Goal: Information Seeking & Learning: Learn about a topic

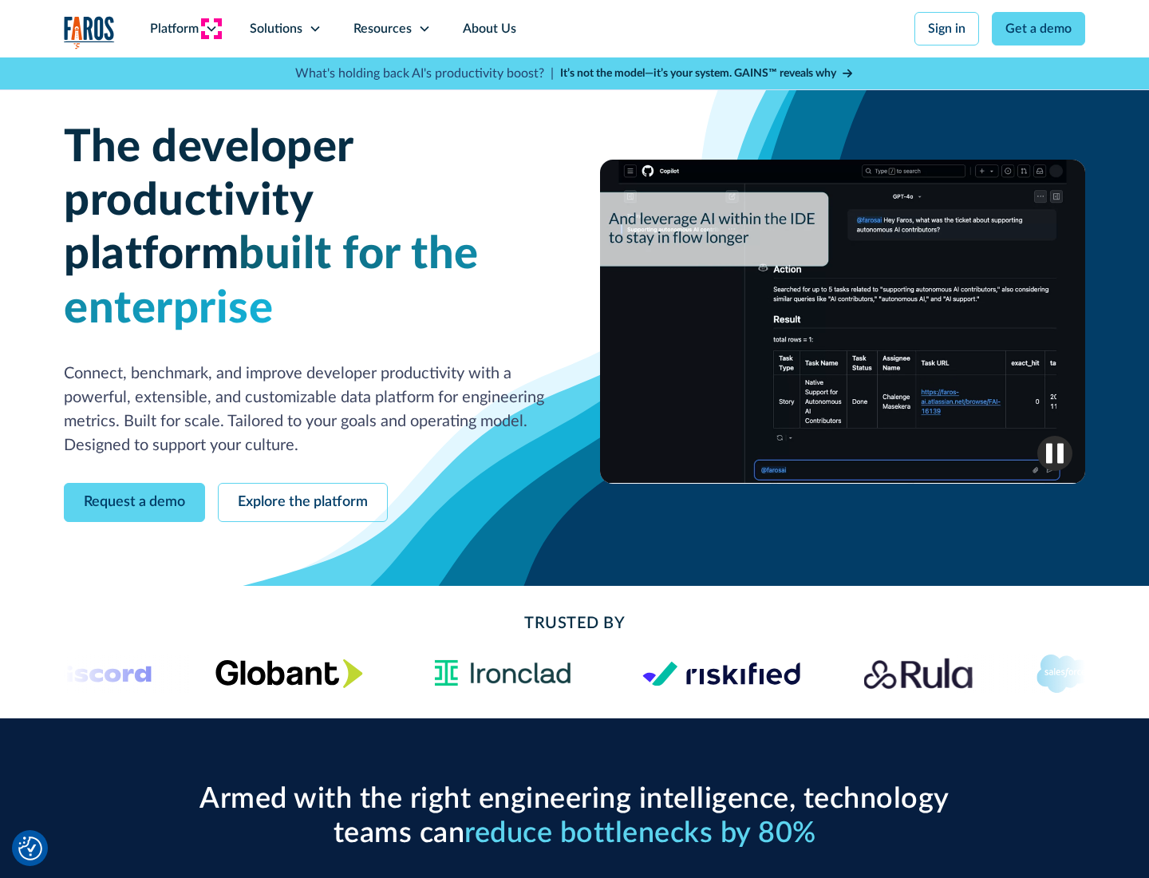
click at [211, 29] on icon at bounding box center [211, 28] width 13 height 13
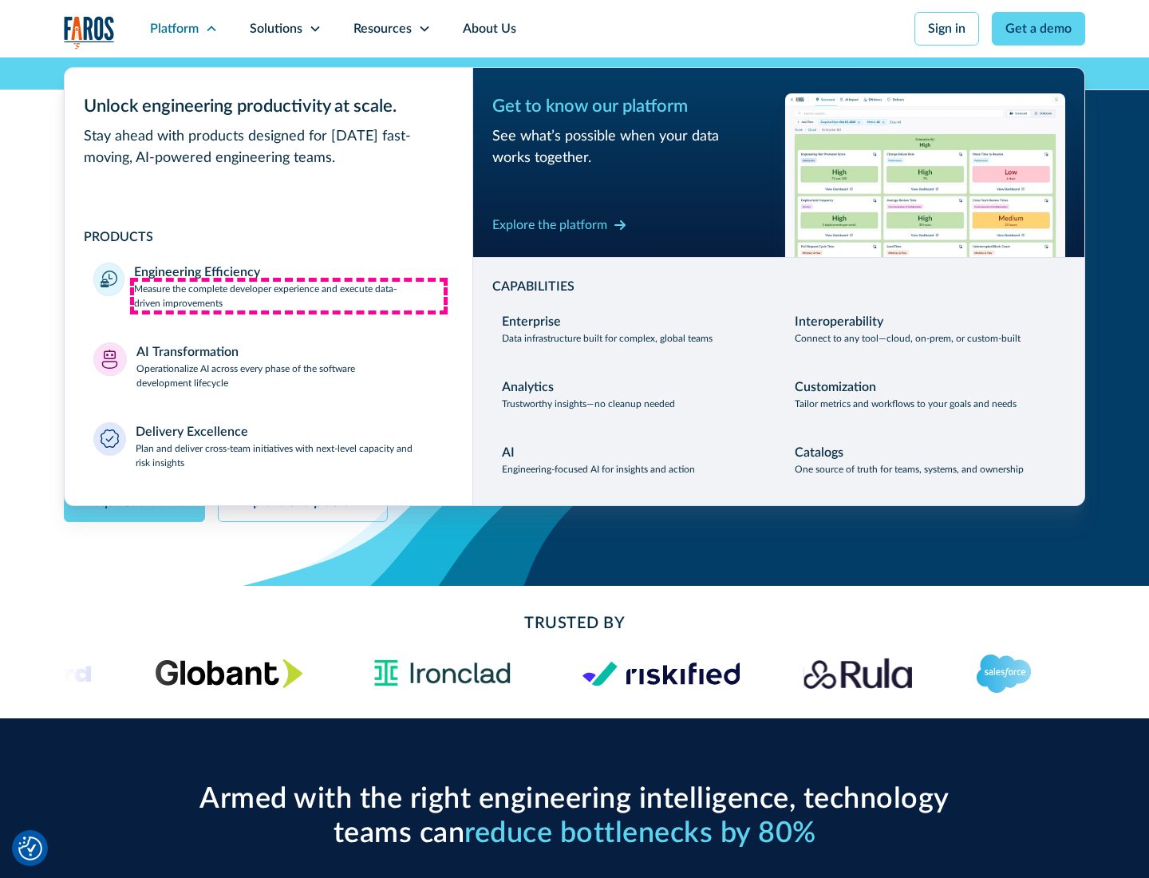
click at [289, 295] on p "Measure the complete developer experience and execute data-driven improvements" at bounding box center [289, 296] width 310 height 29
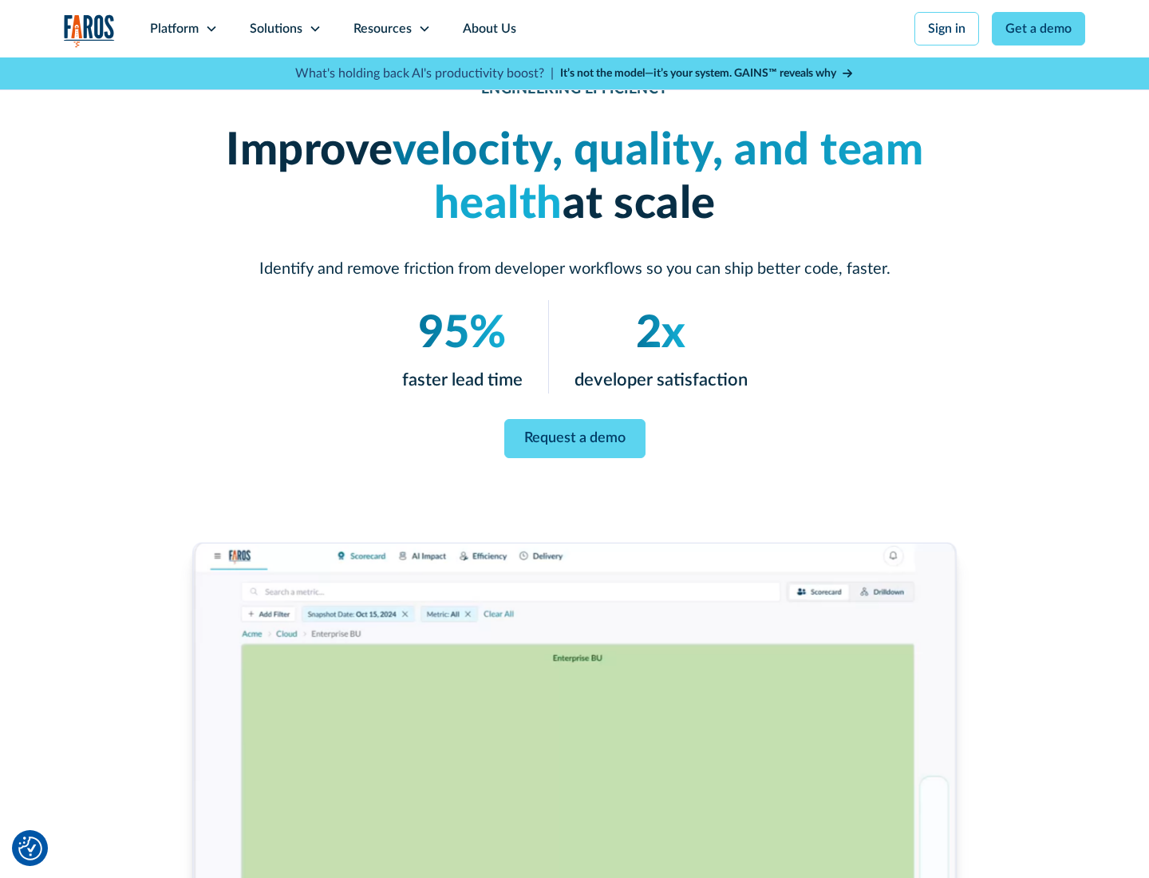
click at [575, 436] on link "Request a demo" at bounding box center [574, 438] width 141 height 39
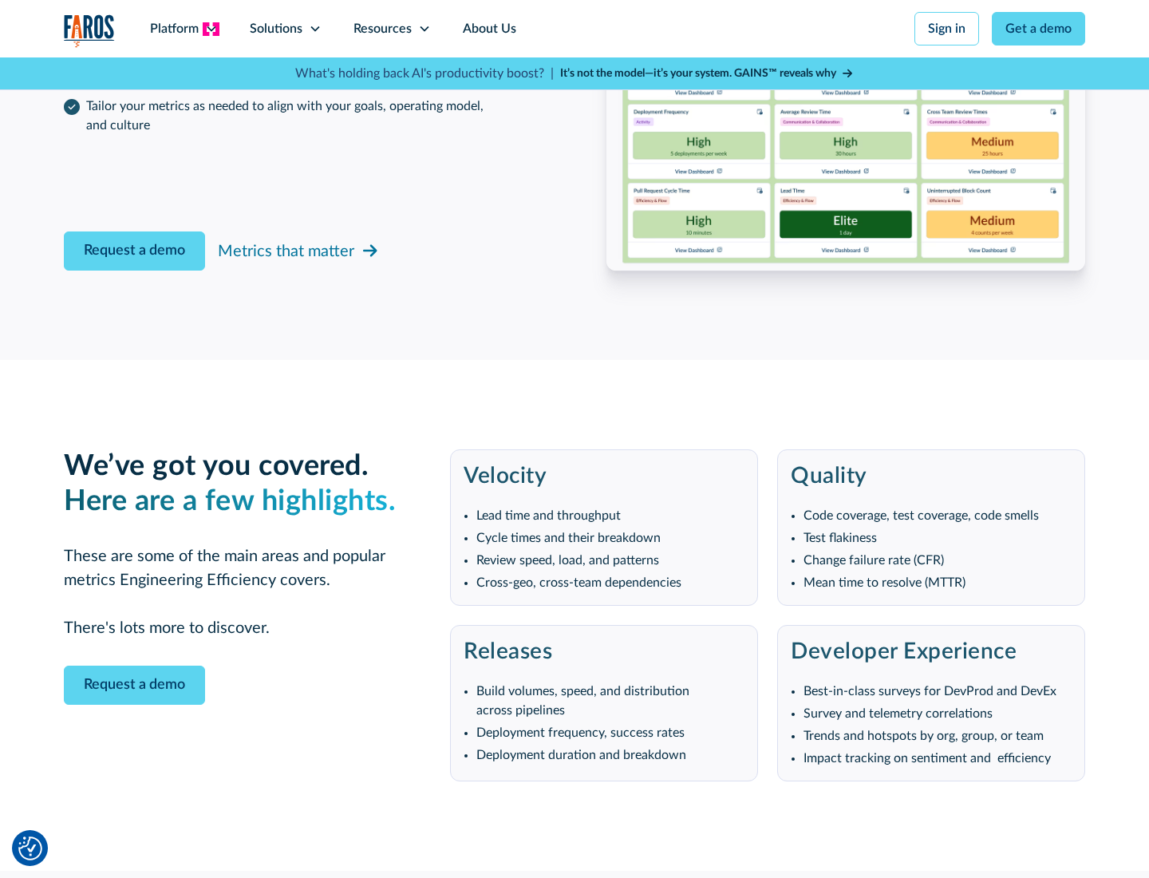
click at [211, 29] on icon at bounding box center [211, 28] width 13 height 13
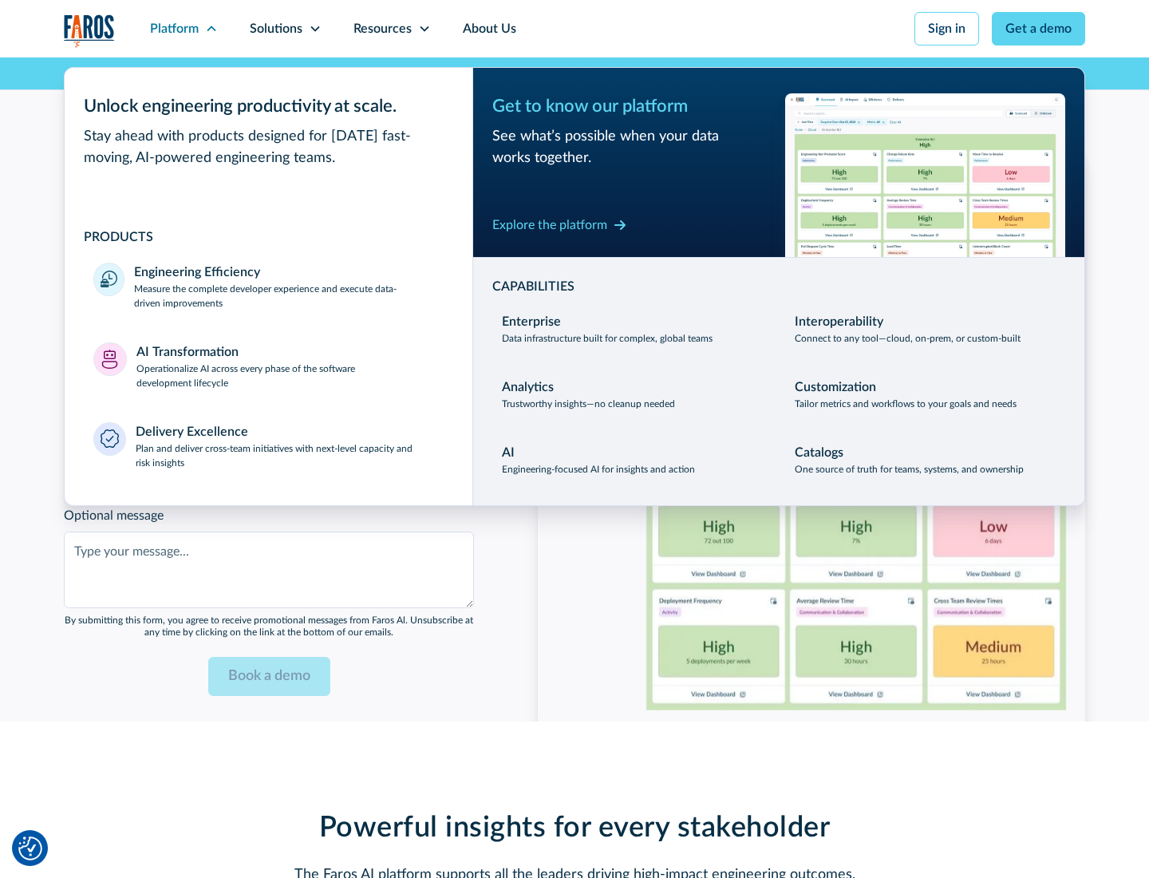
scroll to position [3501, 0]
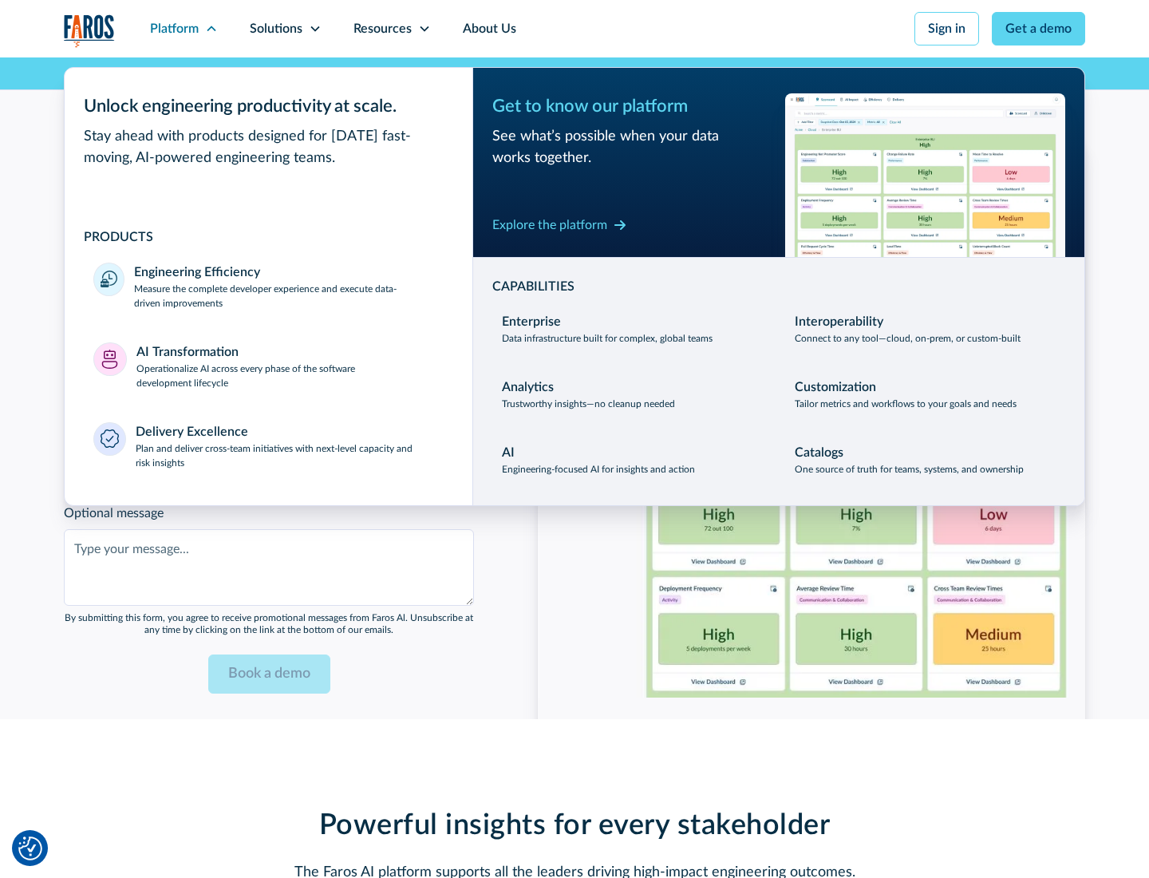
click at [290, 366] on p "Operationalize AI across every phase of the software development lifecycle" at bounding box center [290, 376] width 308 height 29
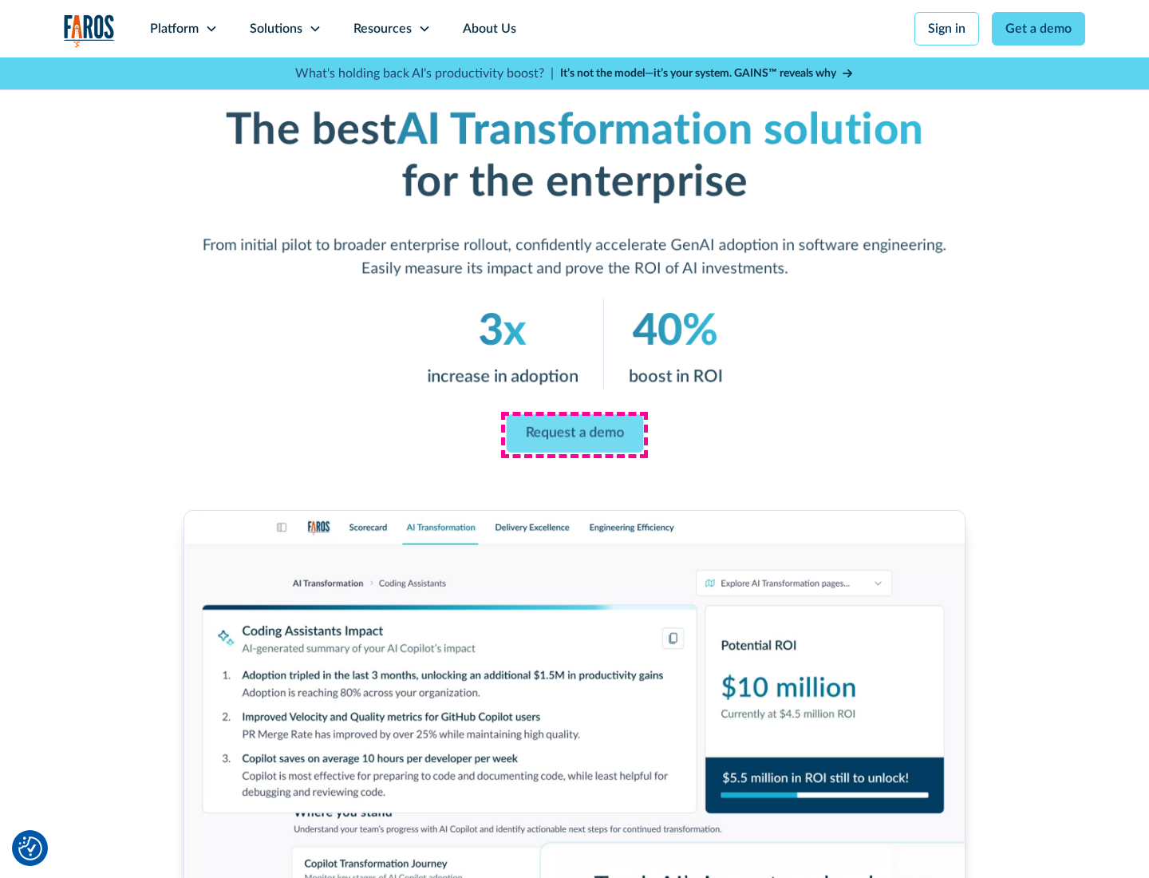
click at [575, 433] on link "Request a demo" at bounding box center [574, 434] width 137 height 38
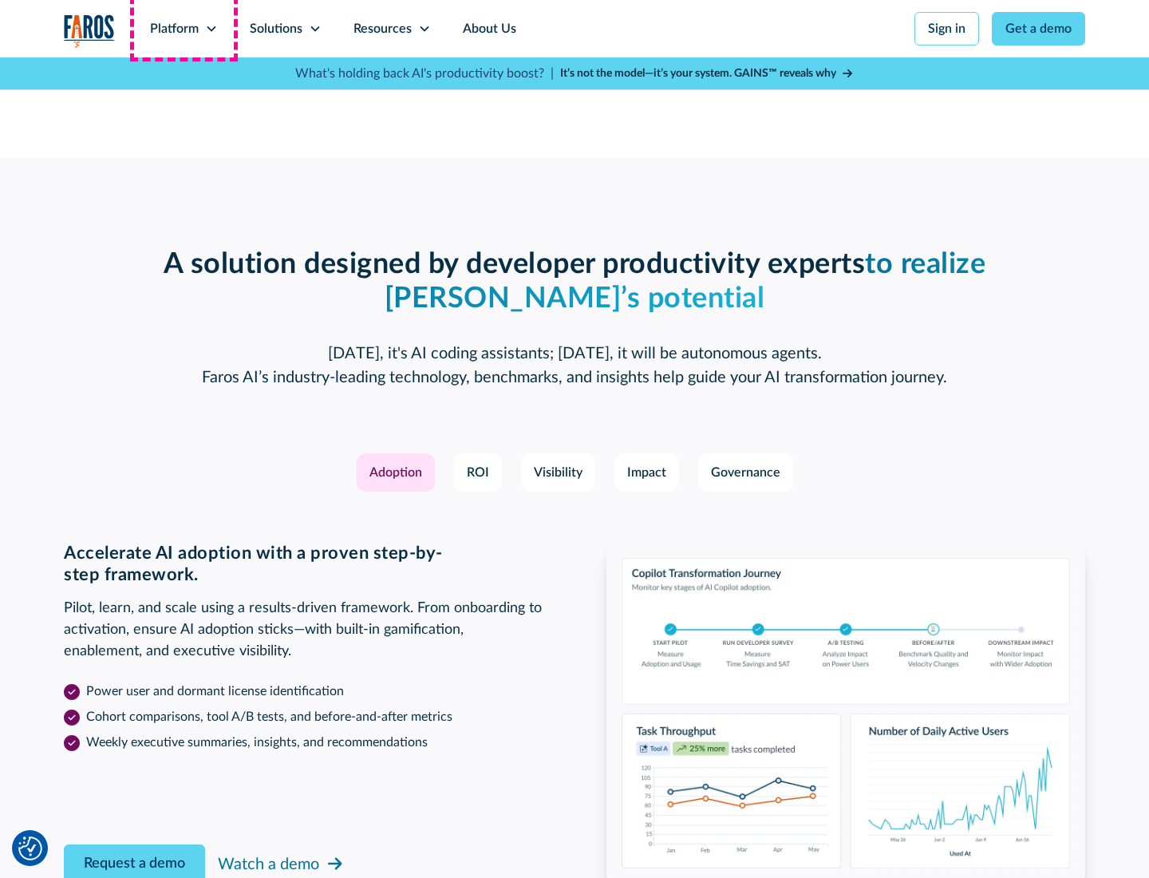
click at [184, 29] on div "Platform" at bounding box center [174, 28] width 49 height 19
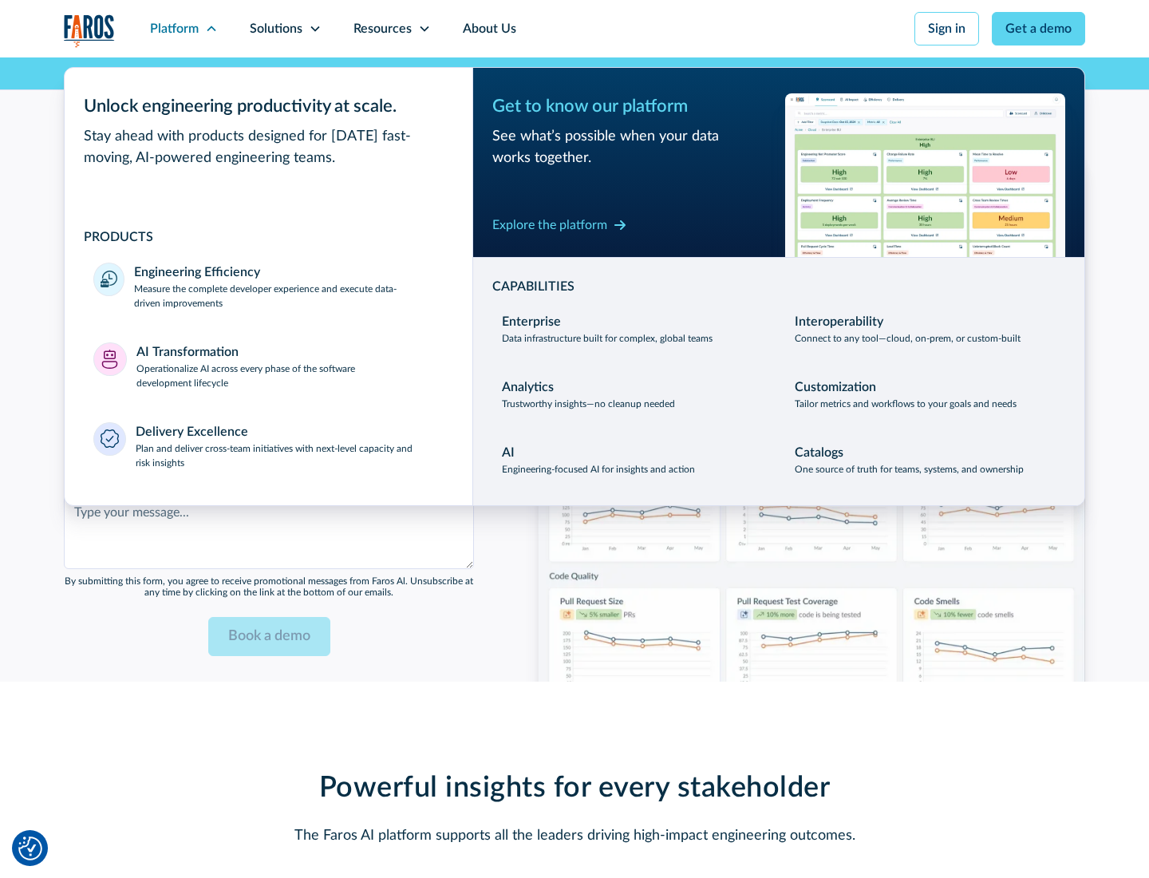
scroll to position [3885, 0]
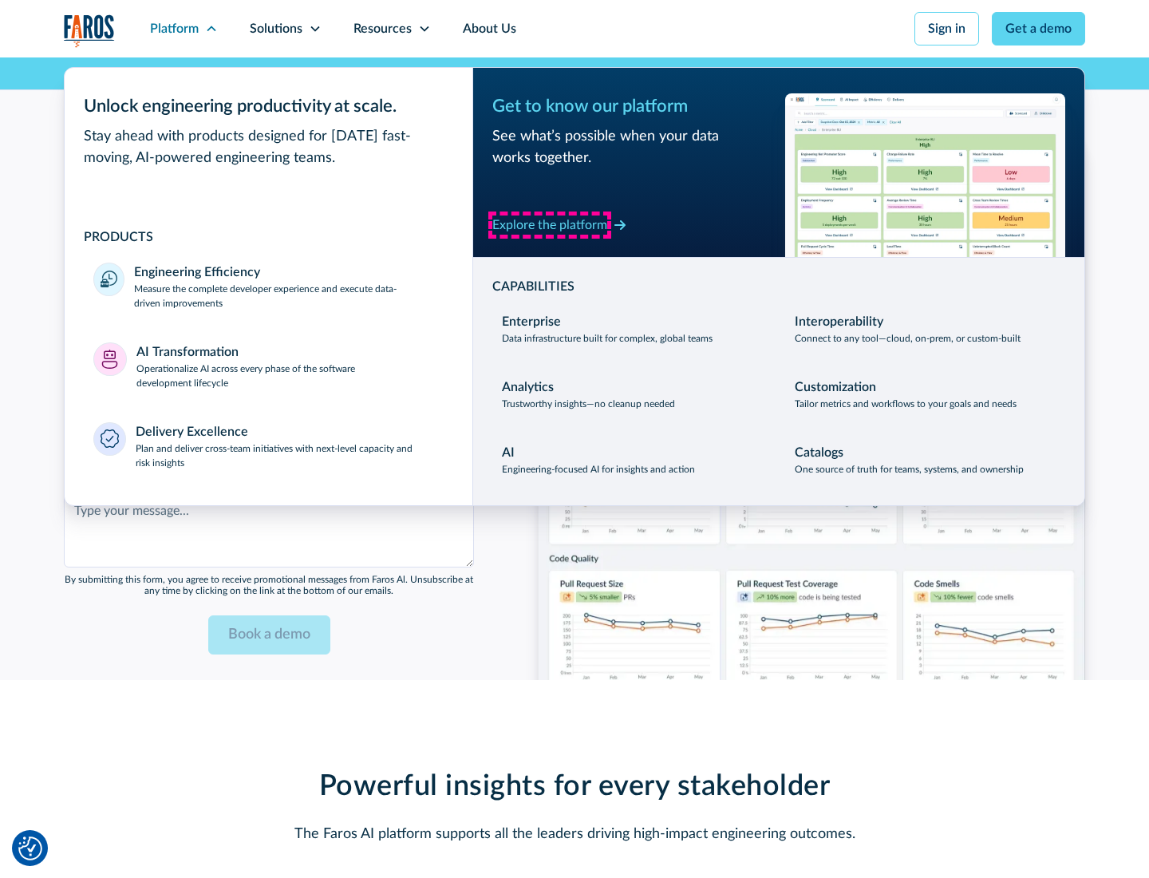
click at [550, 224] on div "Explore the platform" at bounding box center [549, 224] width 115 height 19
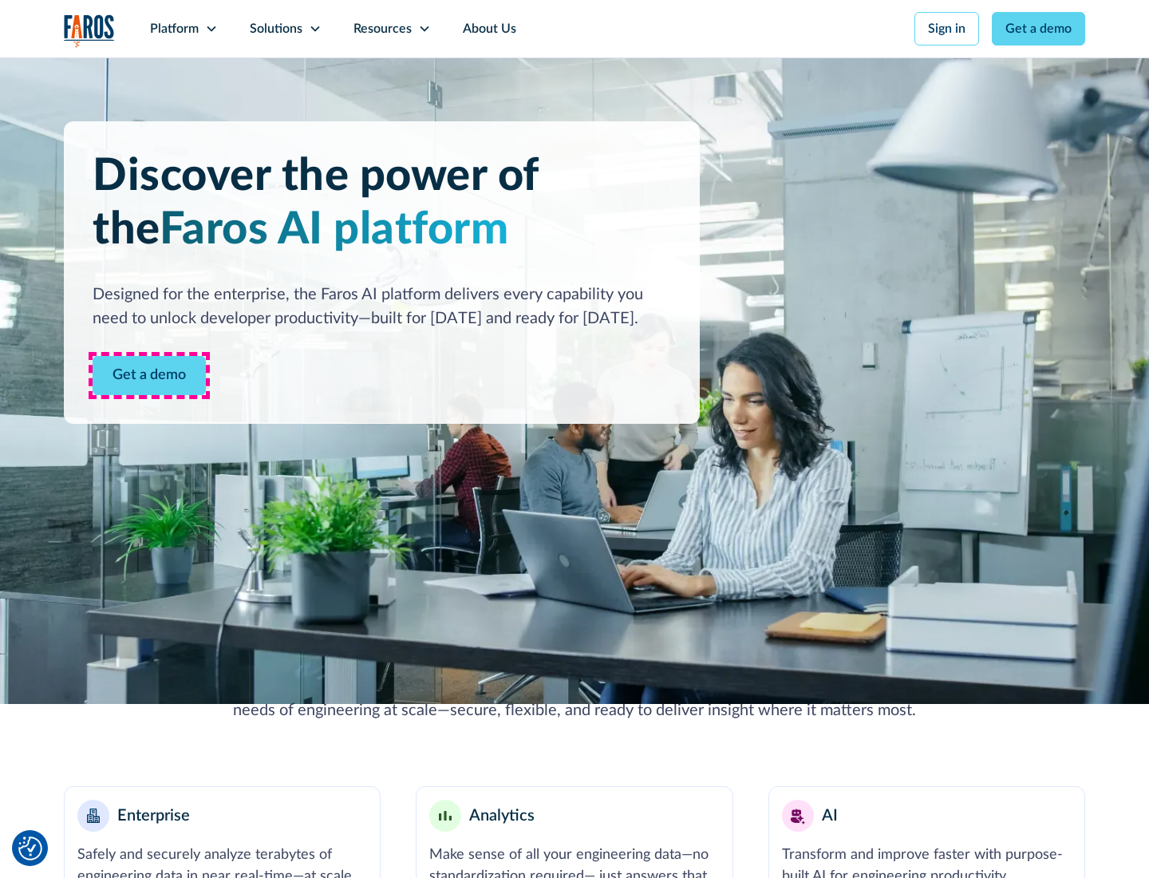
click at [149, 375] on link "Get a demo" at bounding box center [149, 375] width 113 height 39
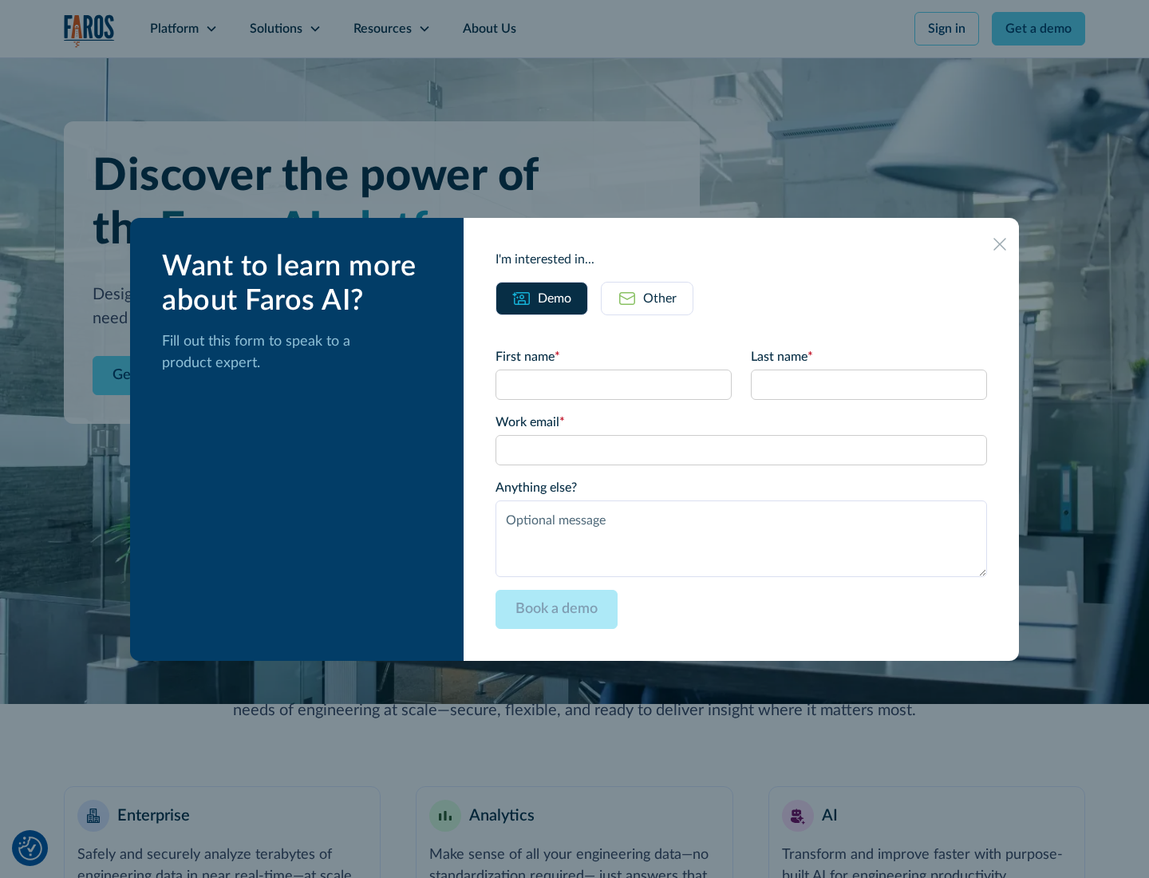
click at [660, 298] on div "Other" at bounding box center [660, 298] width 34 height 19
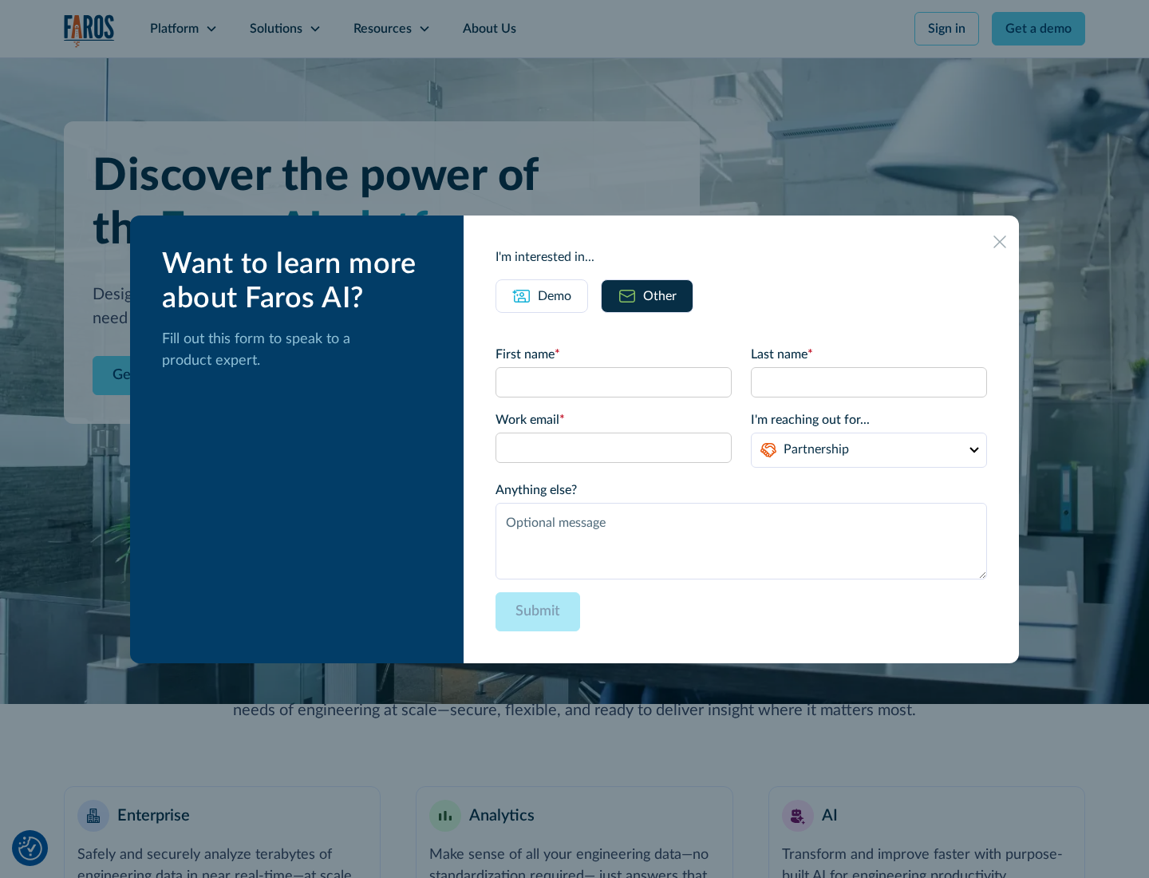
click at [555, 295] on div "Demo" at bounding box center [555, 296] width 34 height 19
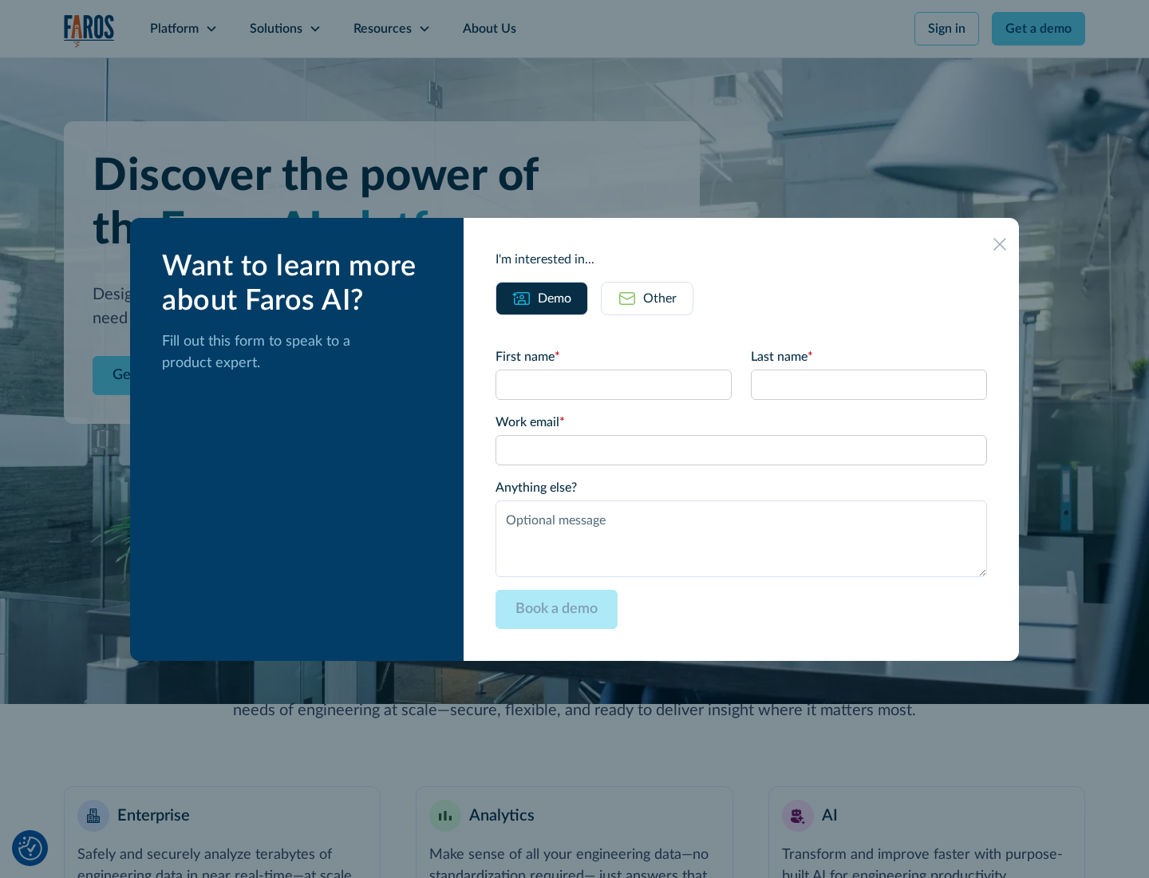
click at [1000, 243] on icon at bounding box center [1000, 244] width 13 height 13
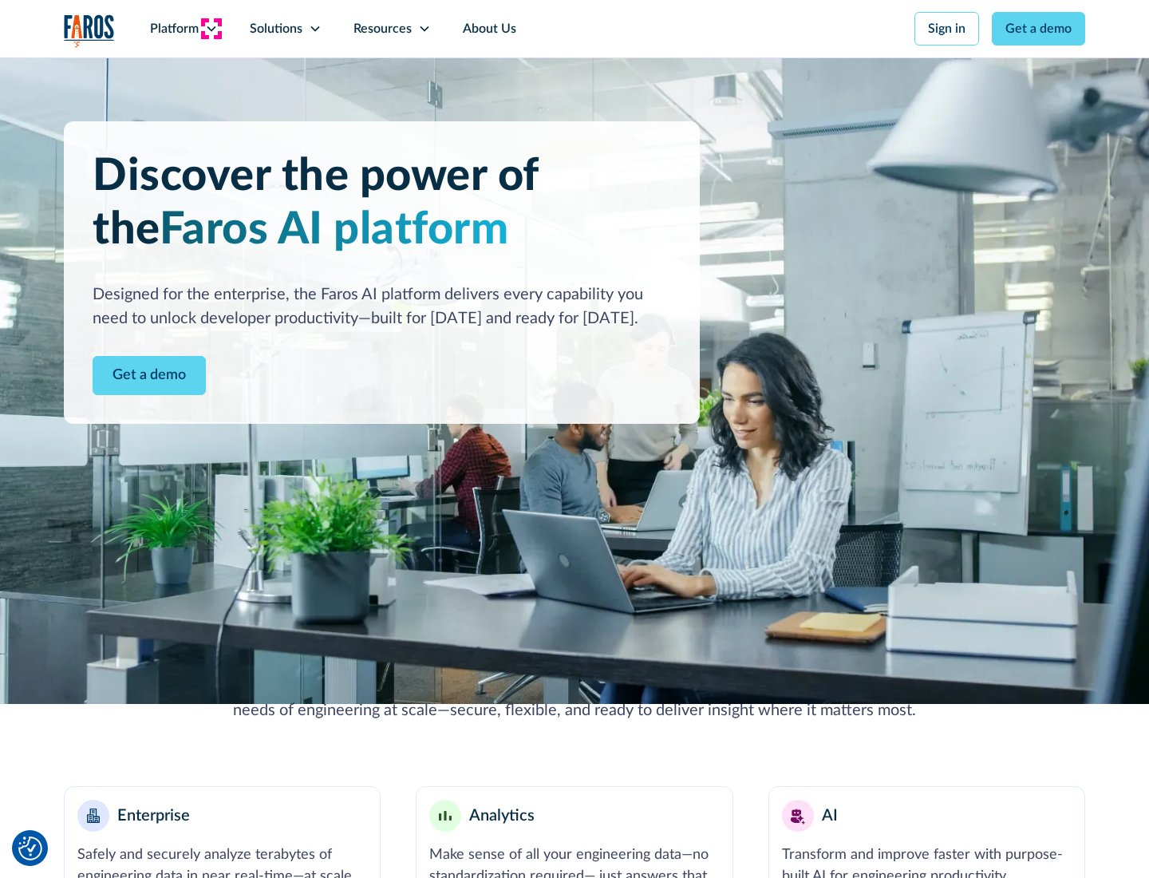
click at [211, 29] on icon at bounding box center [211, 28] width 13 height 13
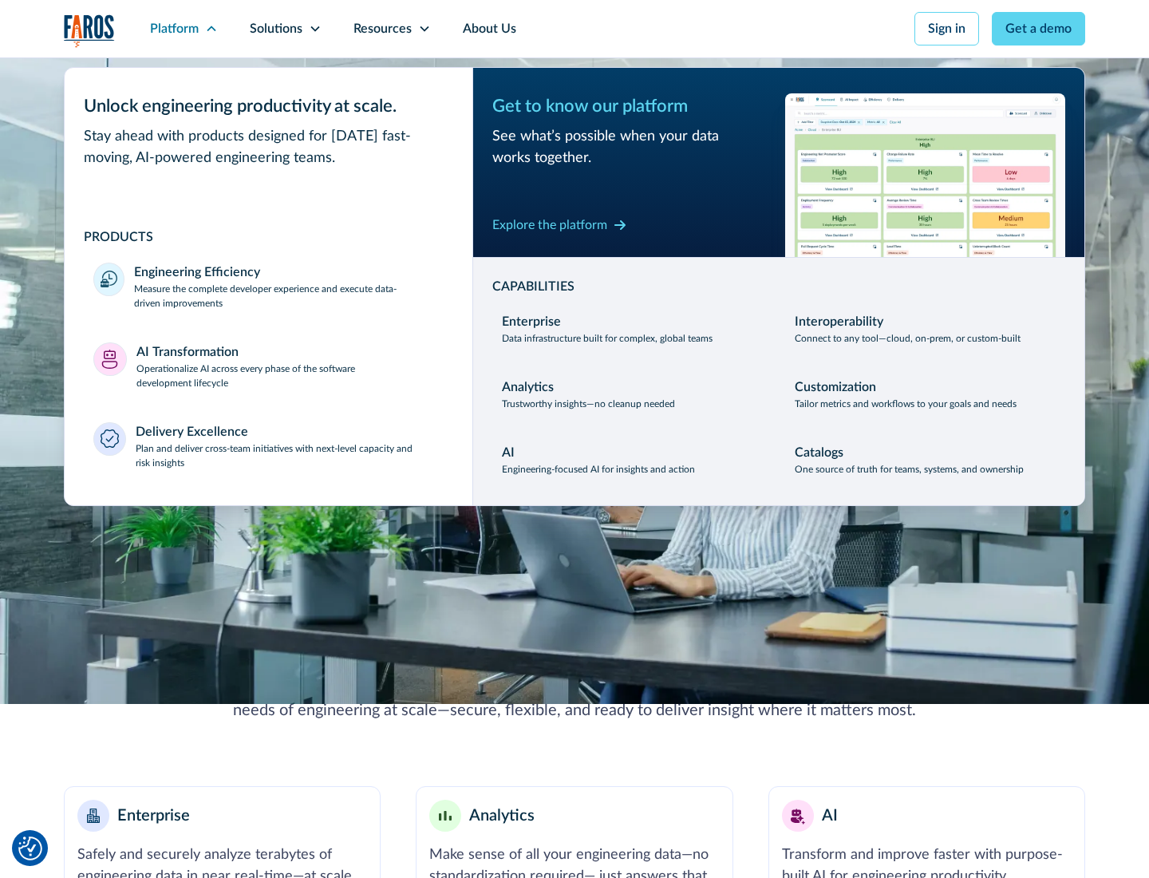
click at [289, 455] on p "Plan and deliver cross-team initiatives with next-level capacity and risk insig…" at bounding box center [290, 455] width 309 height 29
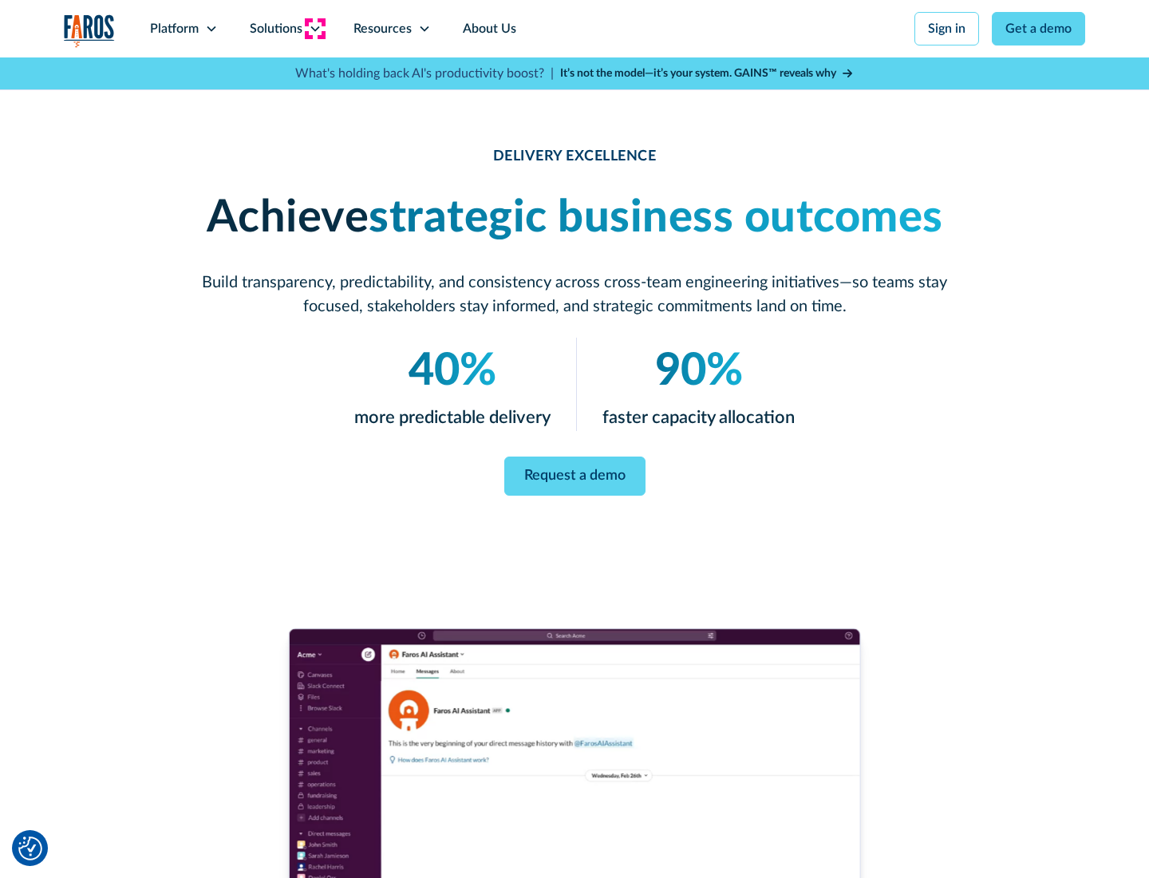
click at [314, 29] on icon at bounding box center [315, 28] width 13 height 13
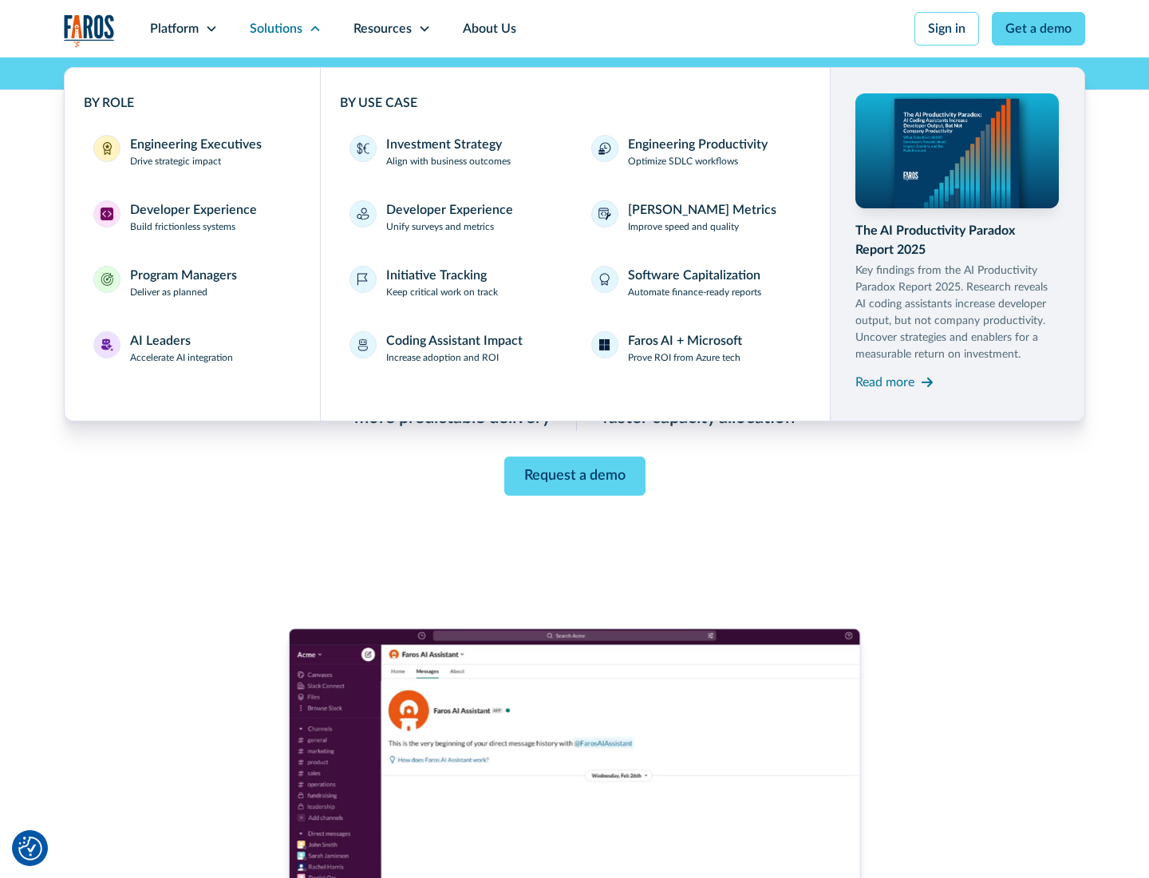
click at [192, 152] on div "Engineering Executives" at bounding box center [196, 144] width 132 height 19
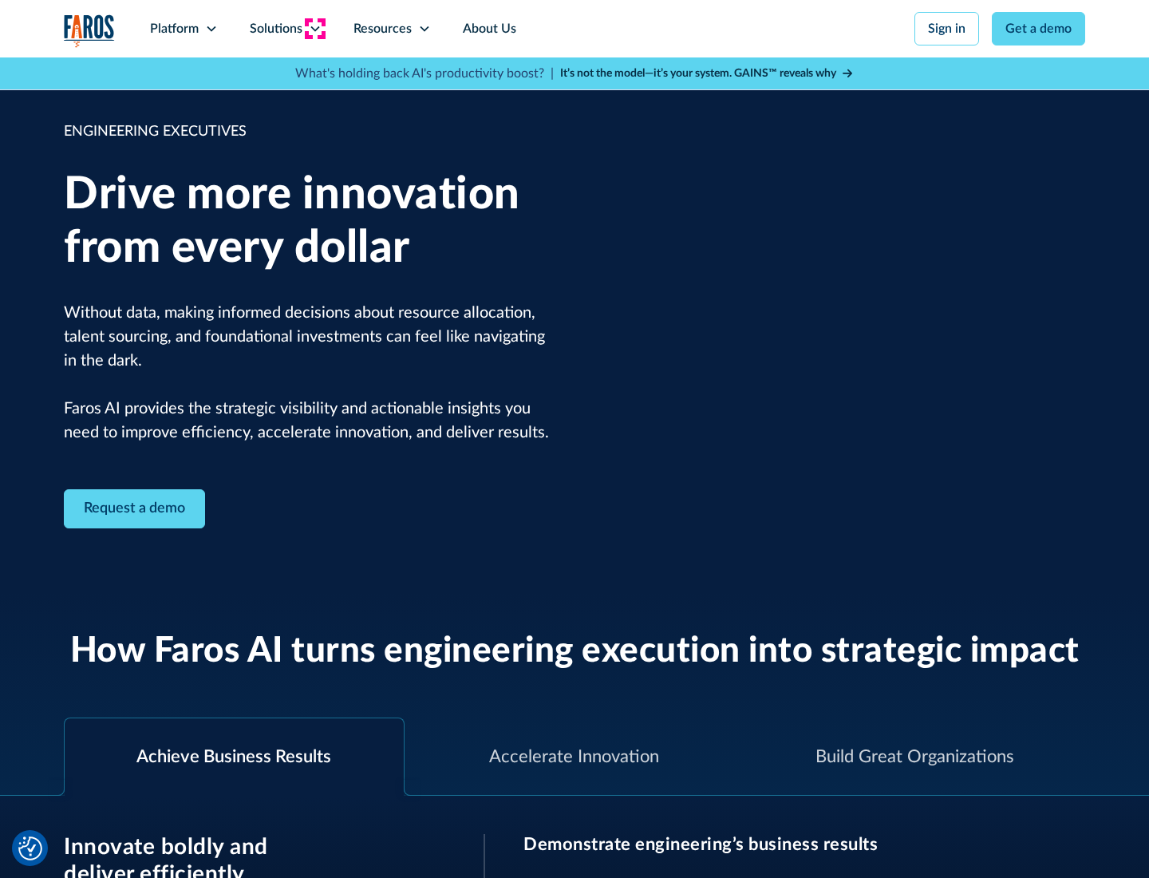
click at [314, 29] on icon at bounding box center [315, 28] width 13 height 13
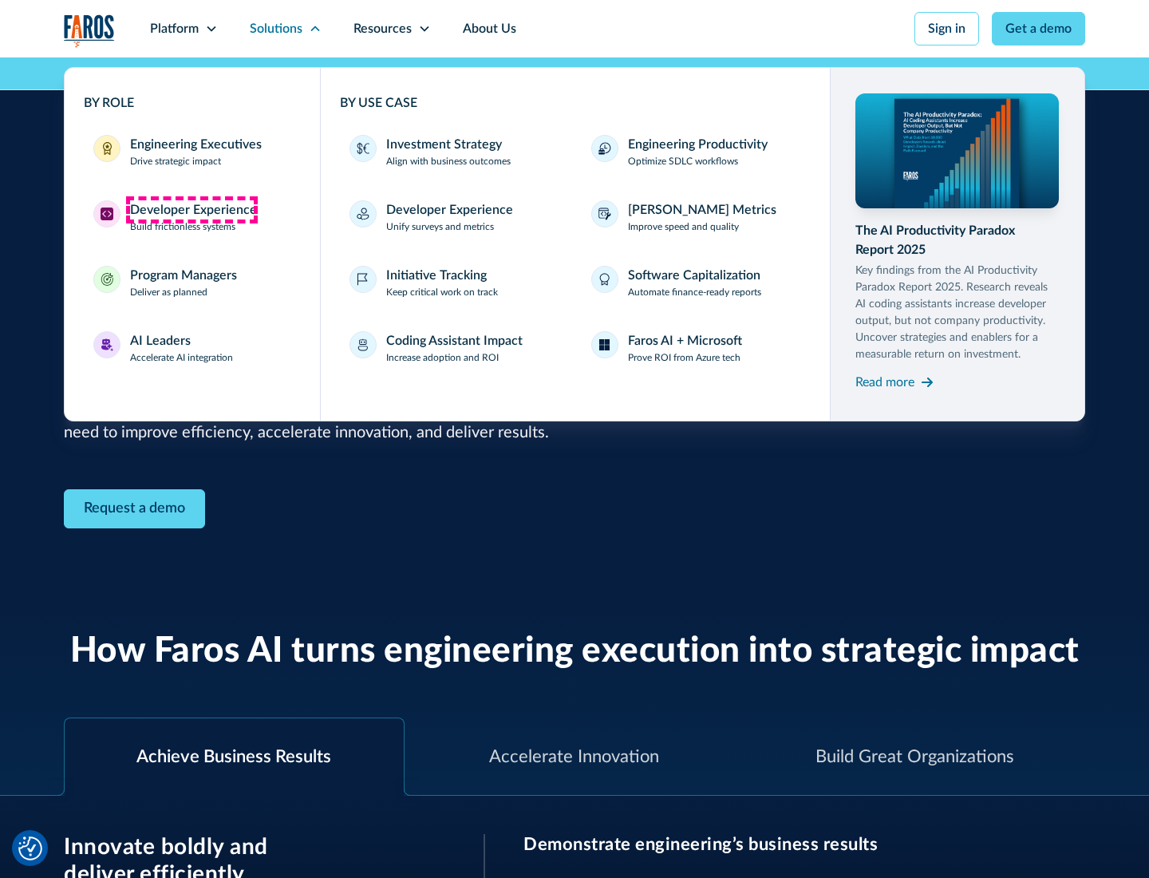
click at [192, 210] on div "Developer Experience" at bounding box center [193, 209] width 127 height 19
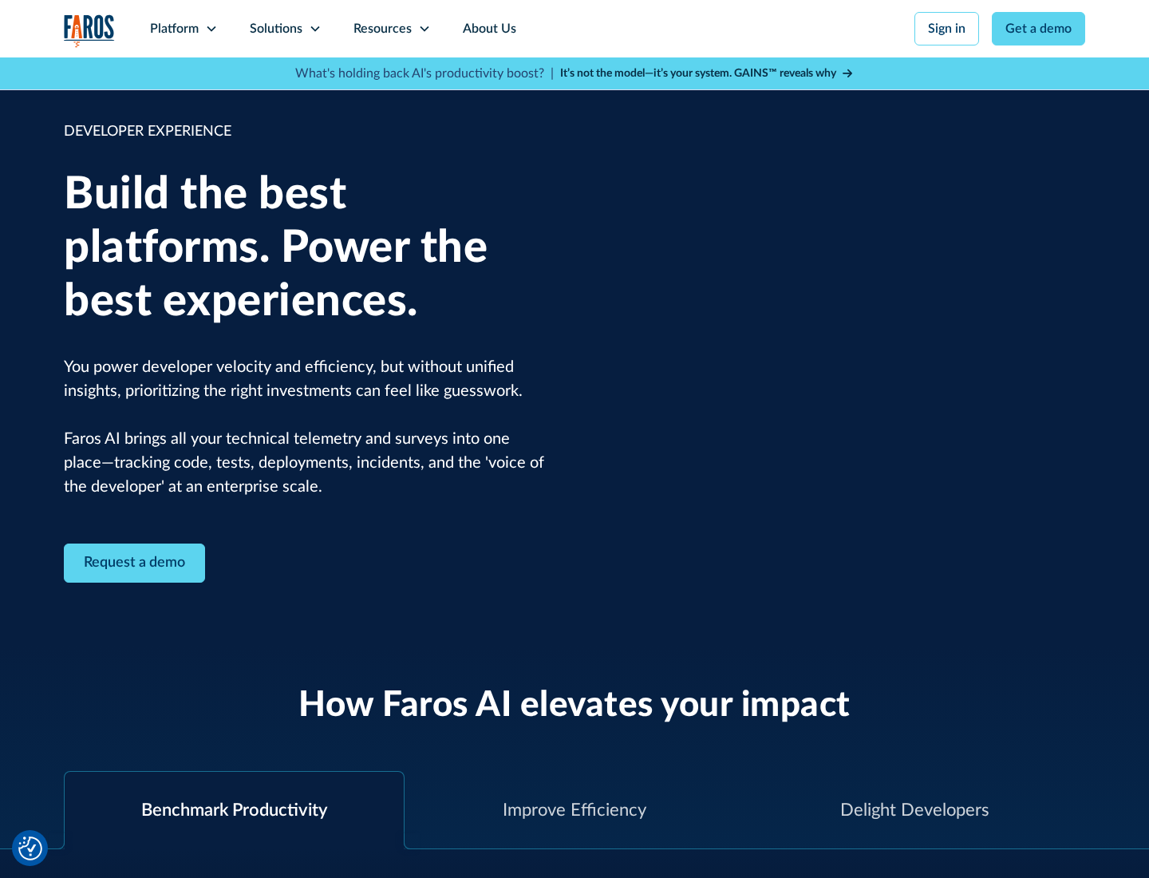
click at [285, 29] on div "Solutions" at bounding box center [276, 28] width 53 height 19
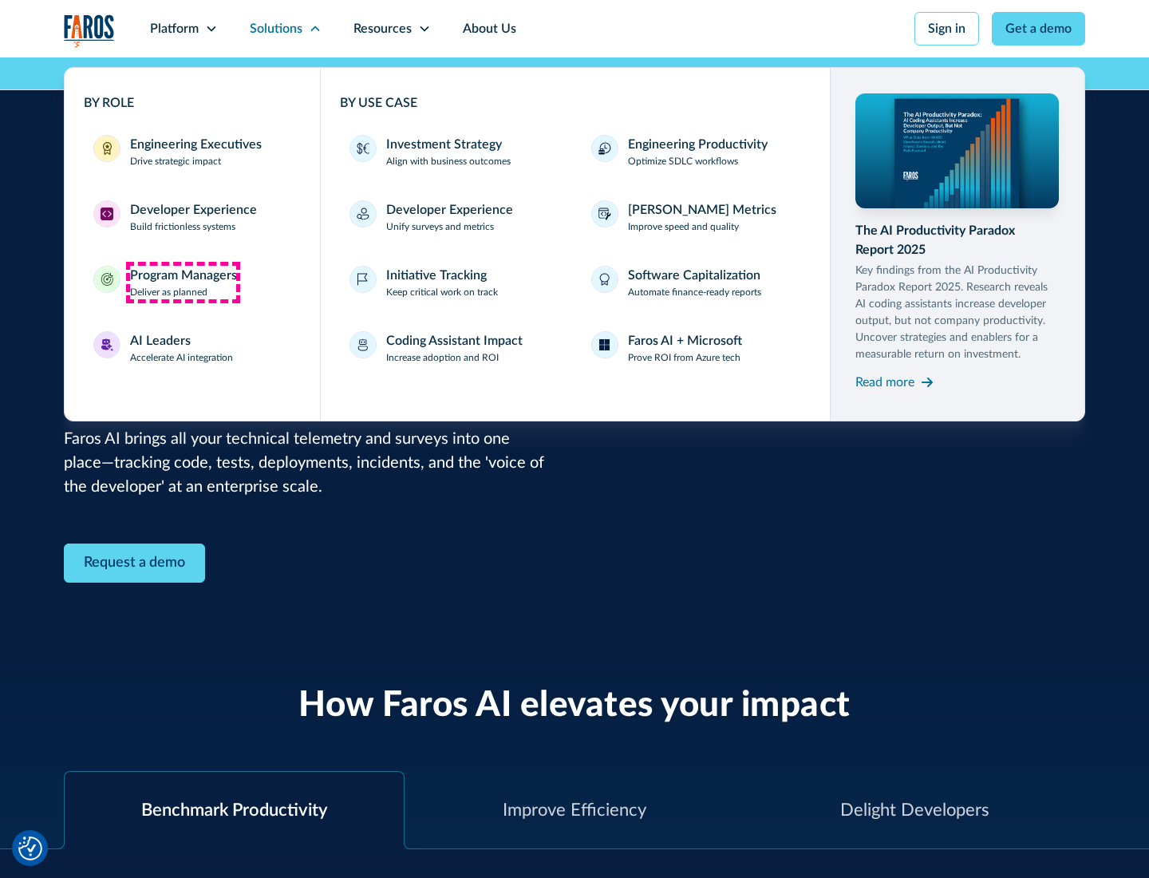
click at [183, 283] on div "Program Managers" at bounding box center [183, 275] width 107 height 19
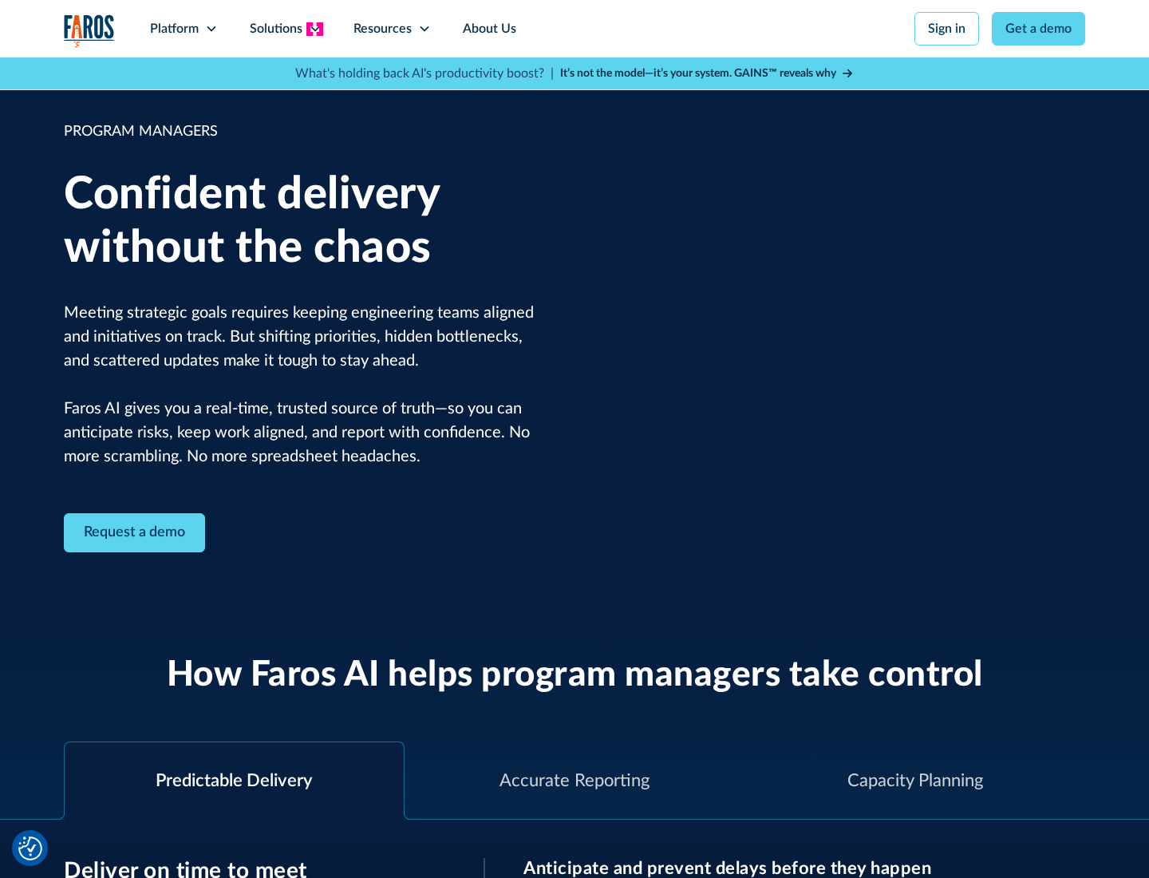
click at [314, 29] on icon at bounding box center [315, 28] width 13 height 13
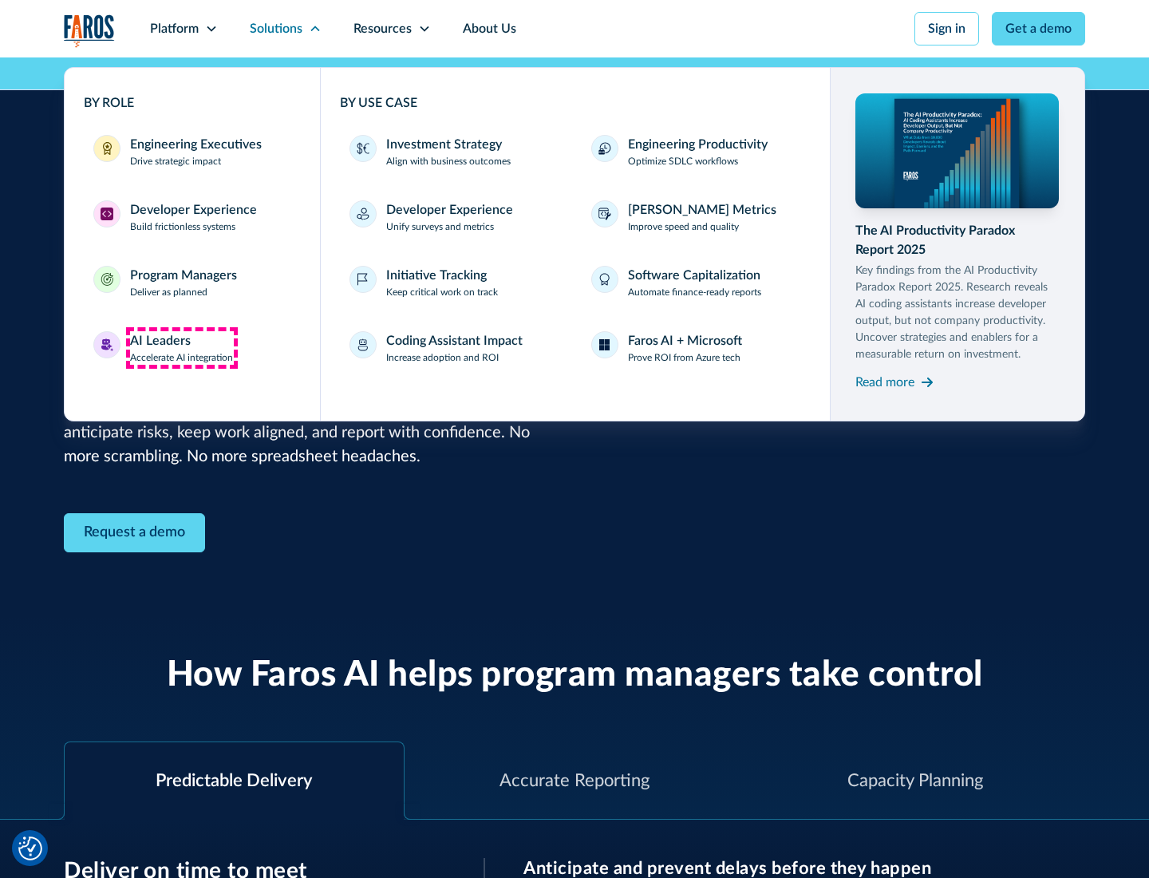
click at [182, 348] on div "AI Leaders" at bounding box center [160, 340] width 61 height 19
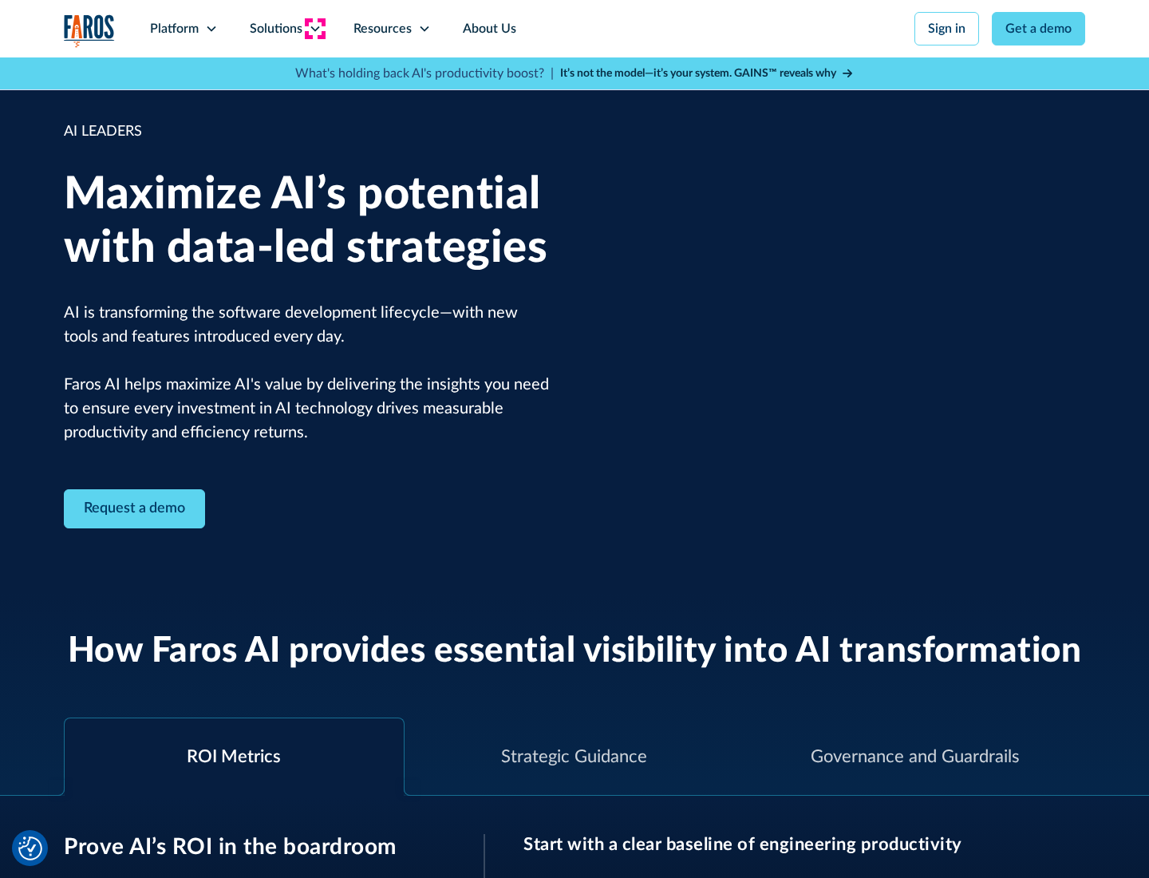
click at [314, 29] on icon at bounding box center [315, 28] width 13 height 13
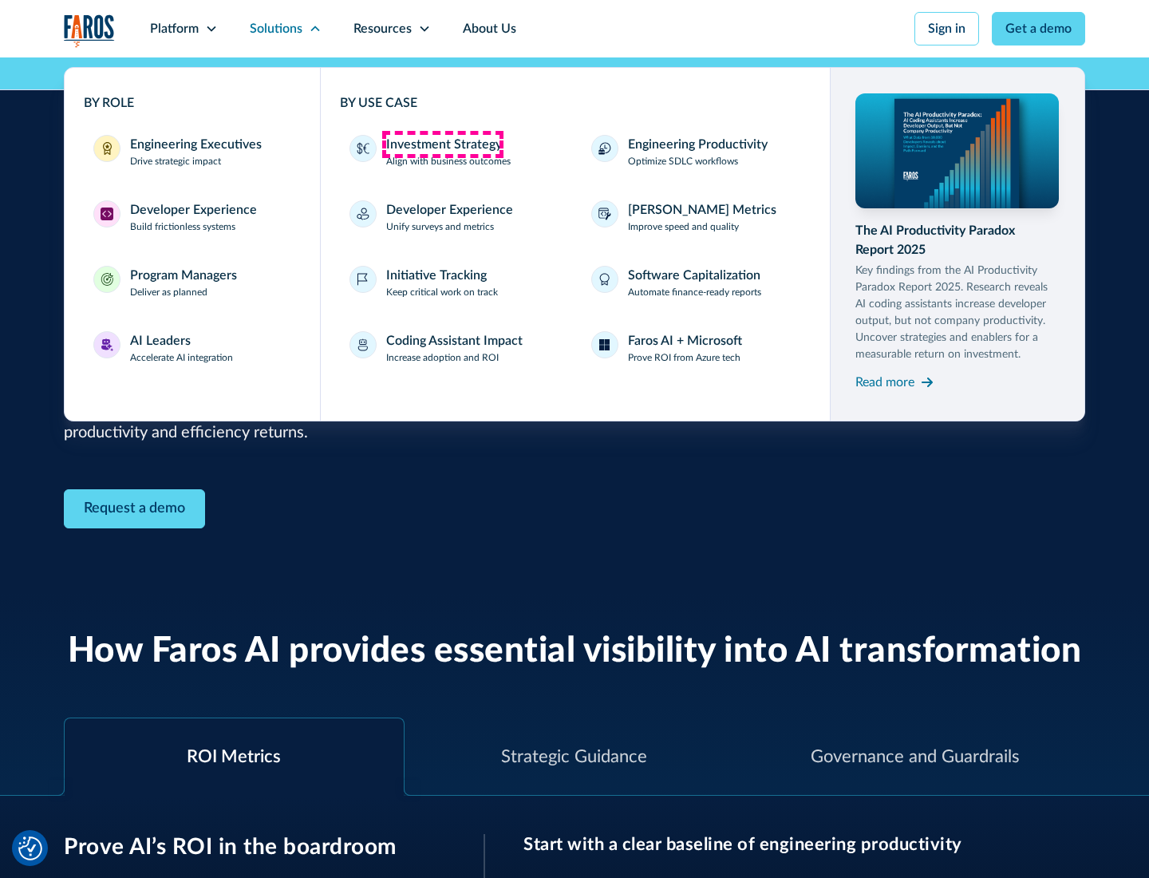
click at [442, 144] on div "Investment Strategy" at bounding box center [444, 144] width 116 height 19
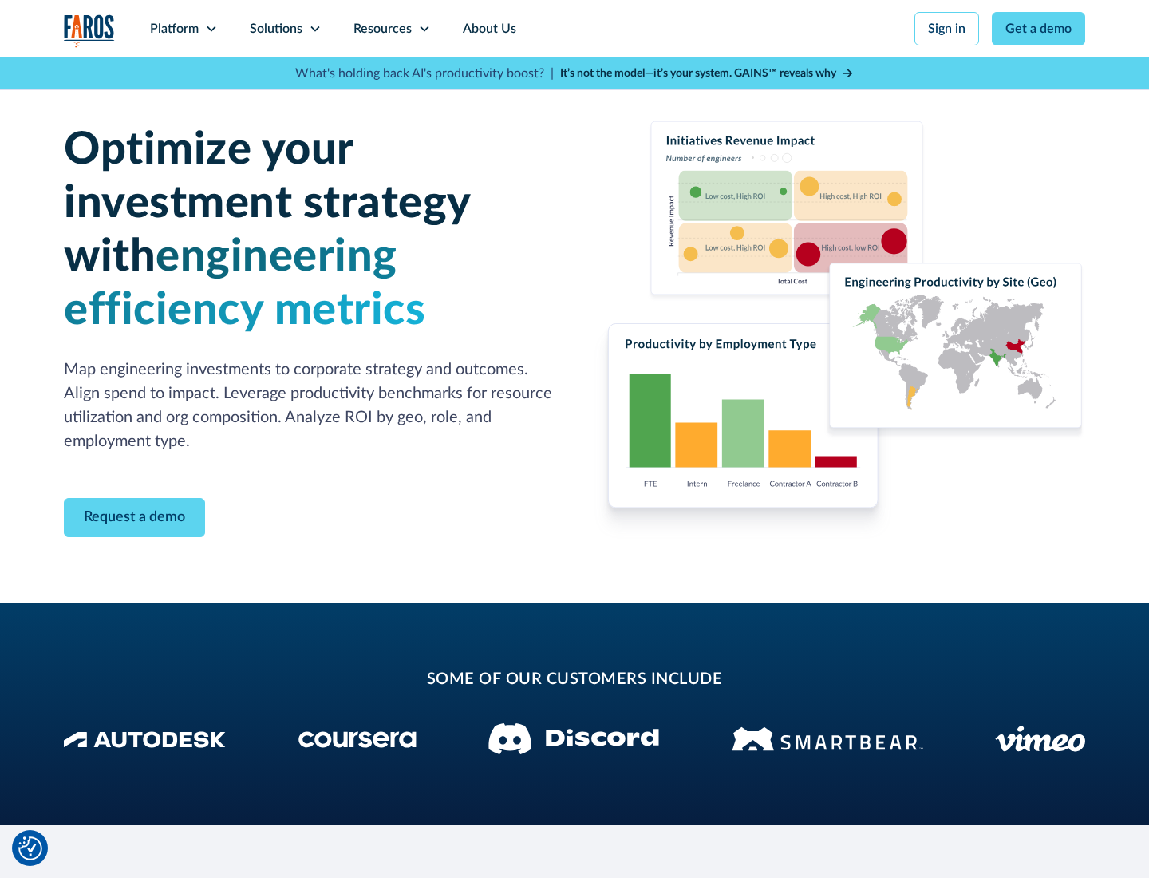
click at [314, 29] on icon at bounding box center [315, 28] width 13 height 13
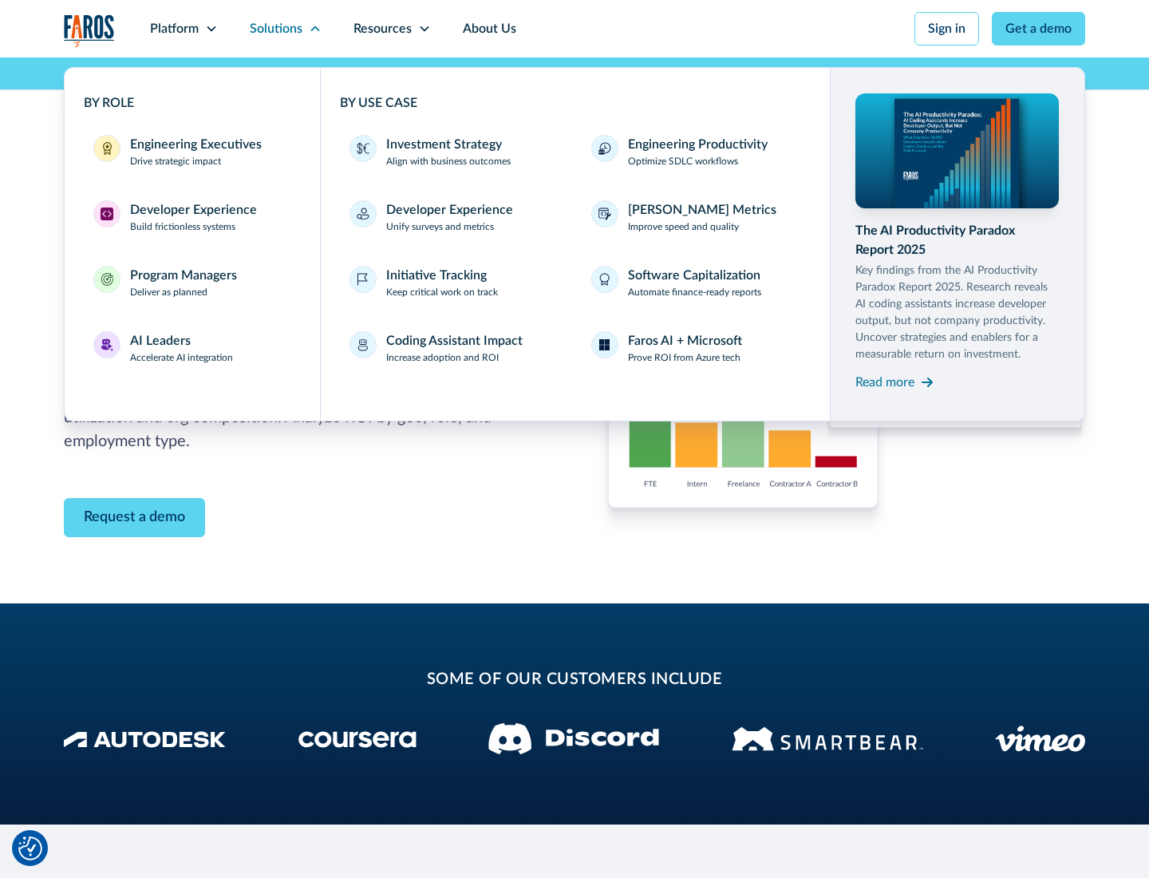
click at [684, 358] on p "Prove ROI from Azure tech" at bounding box center [684, 357] width 113 height 14
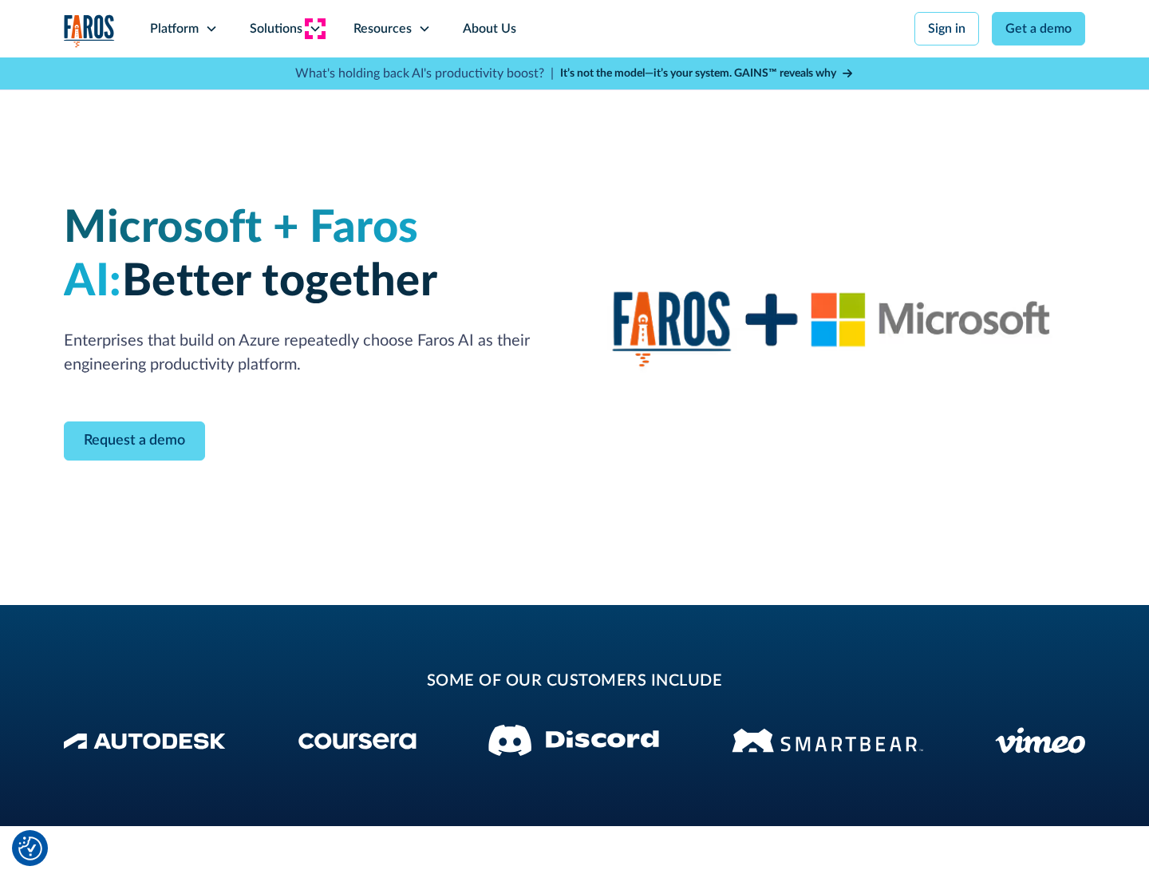
click at [314, 29] on icon at bounding box center [315, 28] width 13 height 13
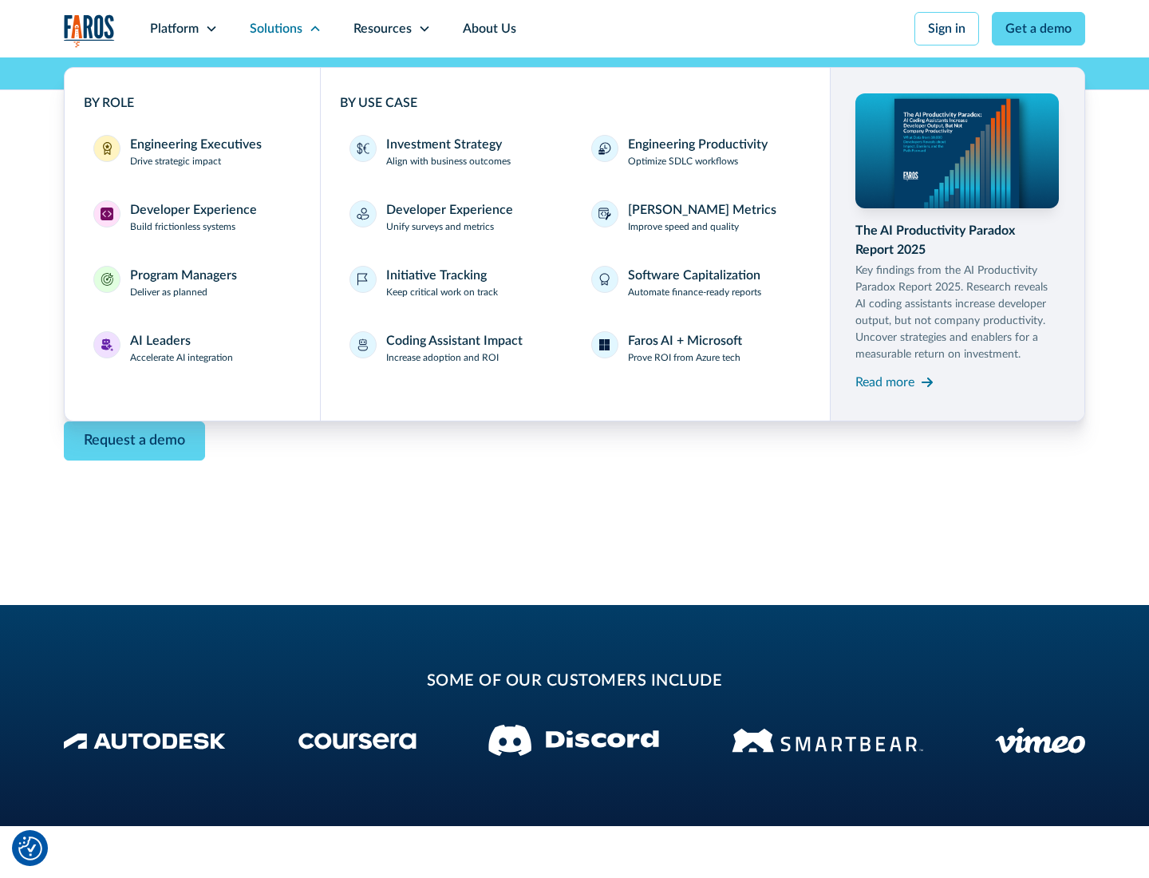
click at [885, 381] on div "Read more" at bounding box center [885, 382] width 59 height 19
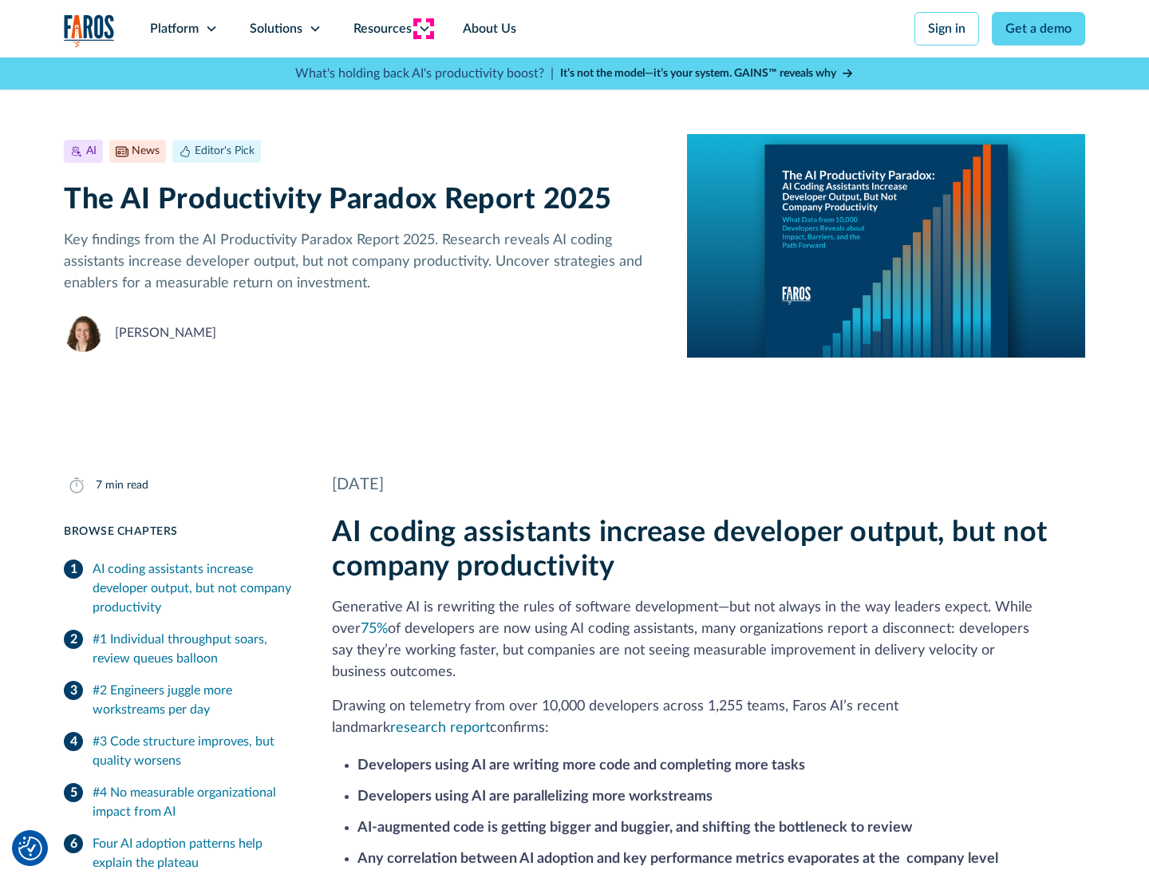
click at [423, 29] on icon at bounding box center [424, 28] width 13 height 13
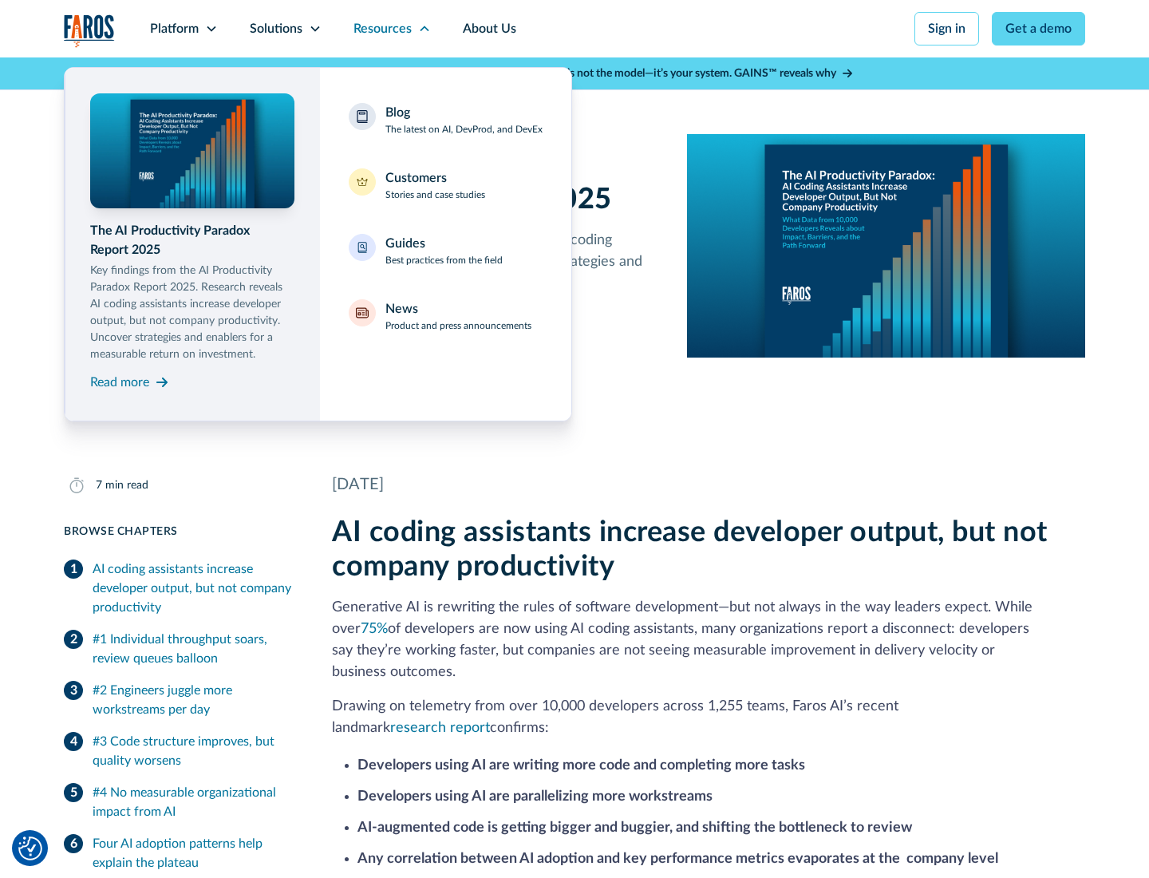
click at [464, 120] on div "Blog The latest on AI, DevProd, and DevEx" at bounding box center [463, 120] width 157 height 34
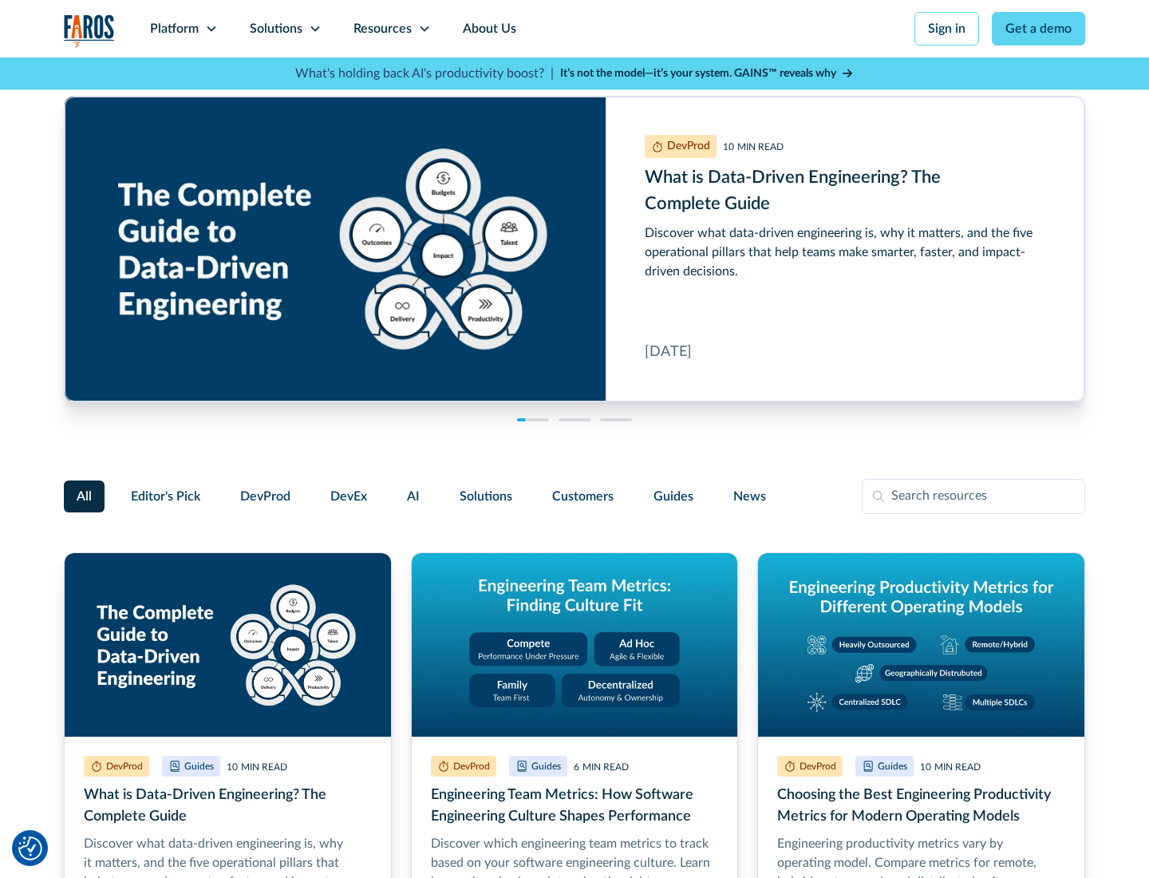
click at [1039, 29] on link "Get a demo" at bounding box center [1038, 29] width 93 height 34
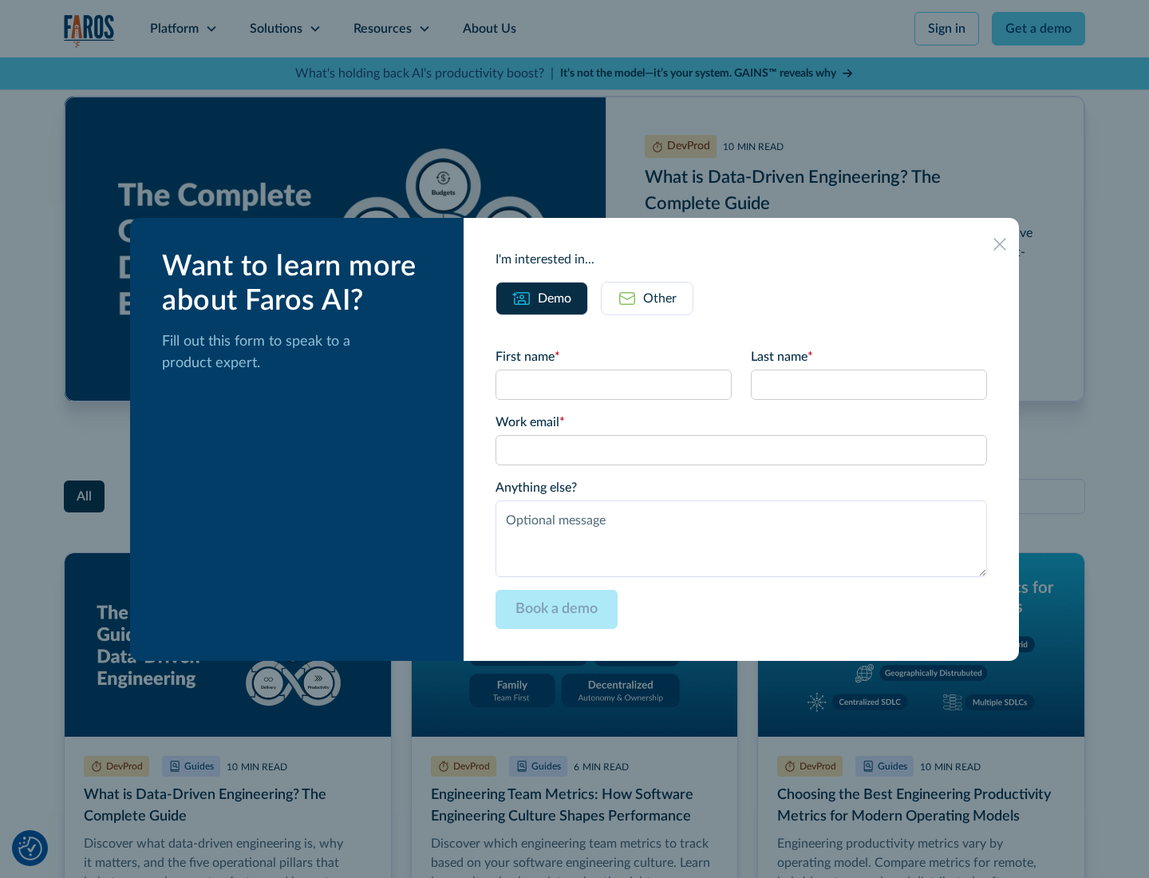
click at [647, 298] on div "Other" at bounding box center [660, 298] width 34 height 19
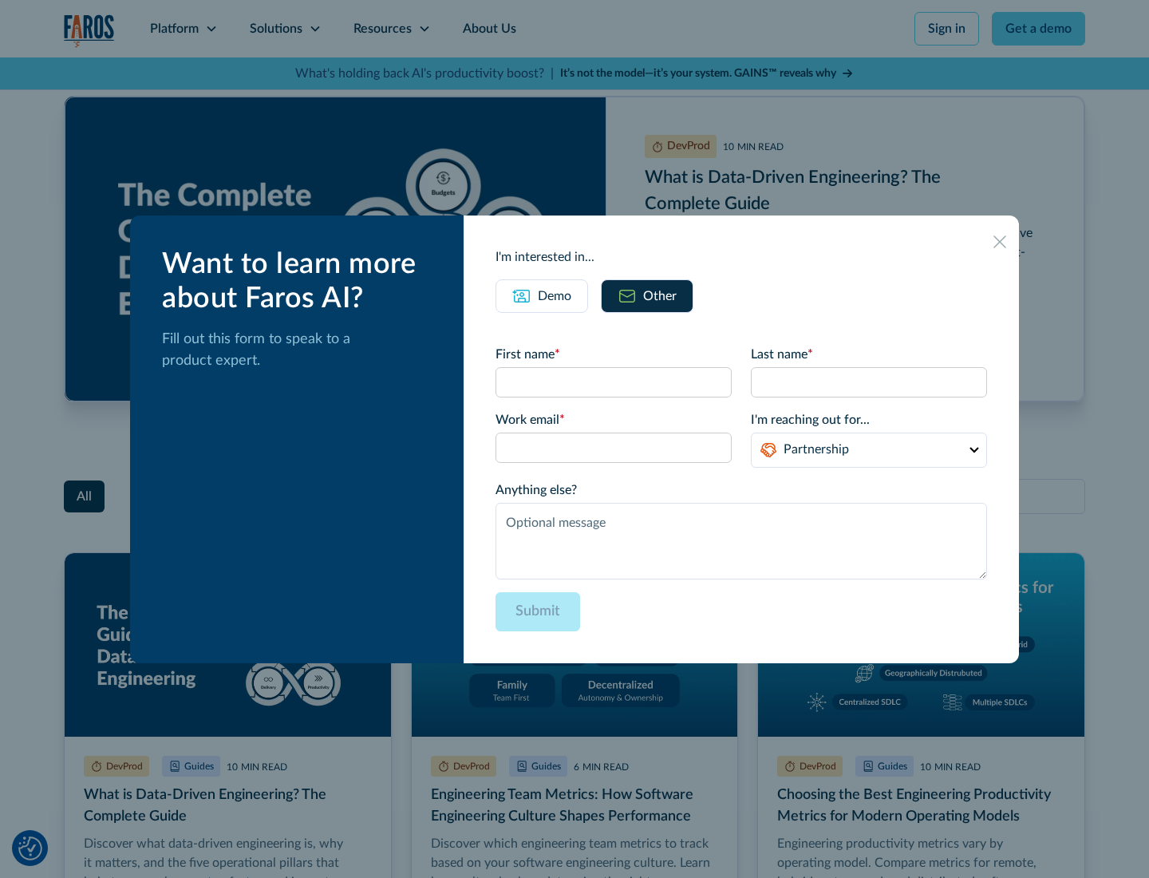
click at [1000, 241] on icon at bounding box center [1000, 241] width 13 height 13
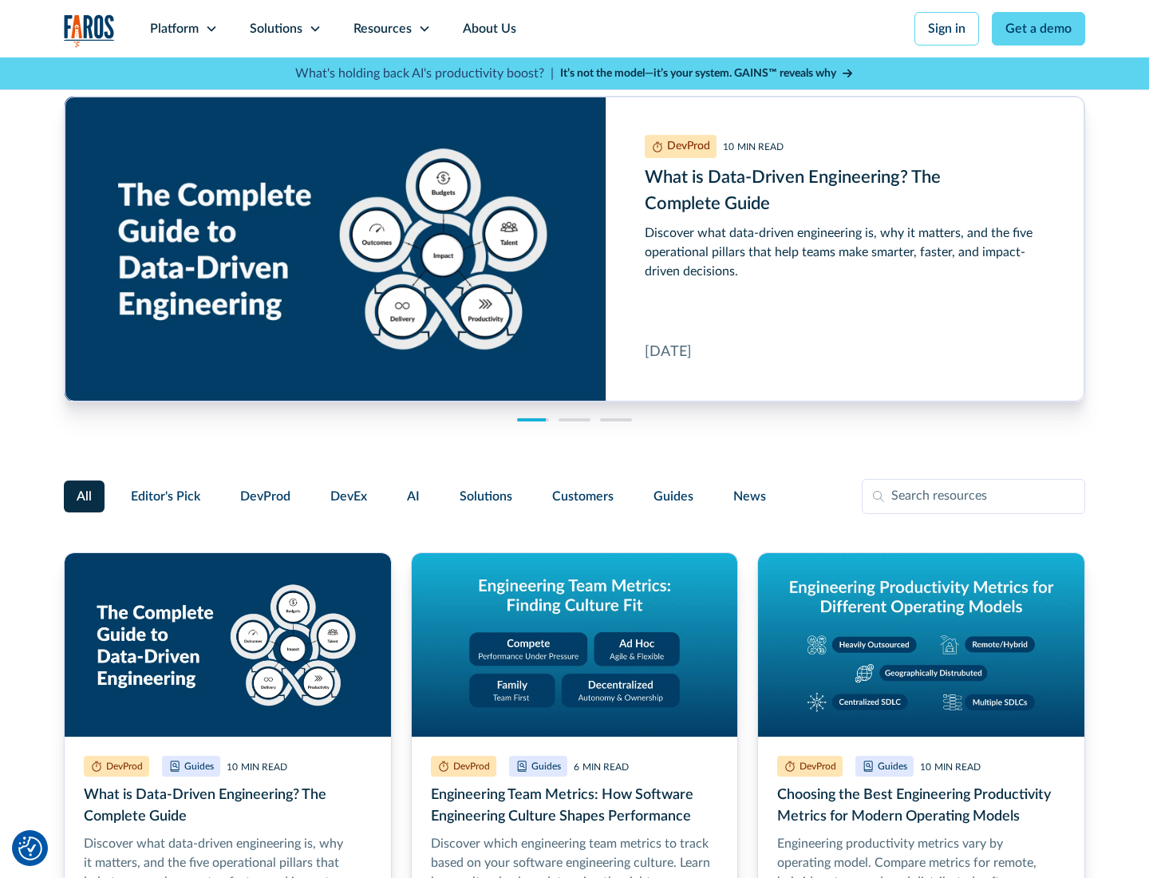
click at [488, 29] on link "About Us" at bounding box center [489, 28] width 85 height 57
